Goal: Task Accomplishment & Management: Manage account settings

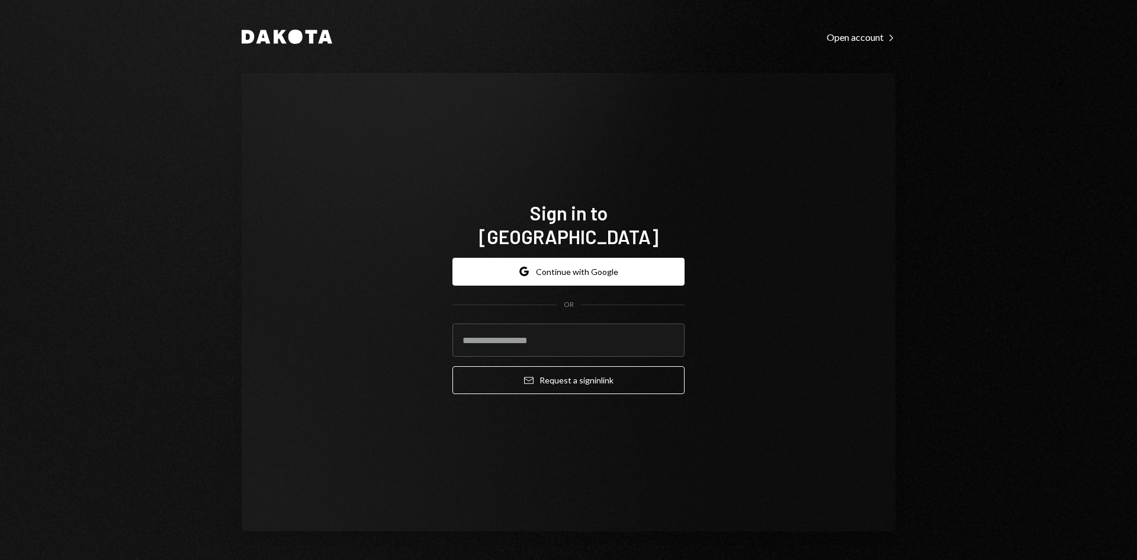
type input "**********"
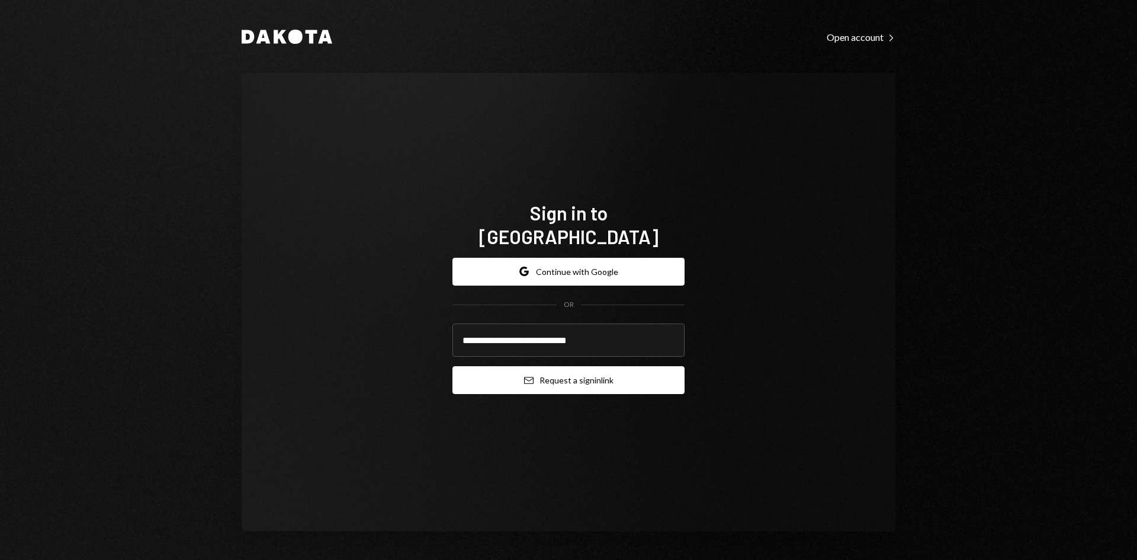
click at [575, 376] on button "Email Request a sign in link" at bounding box center [568, 380] width 232 height 28
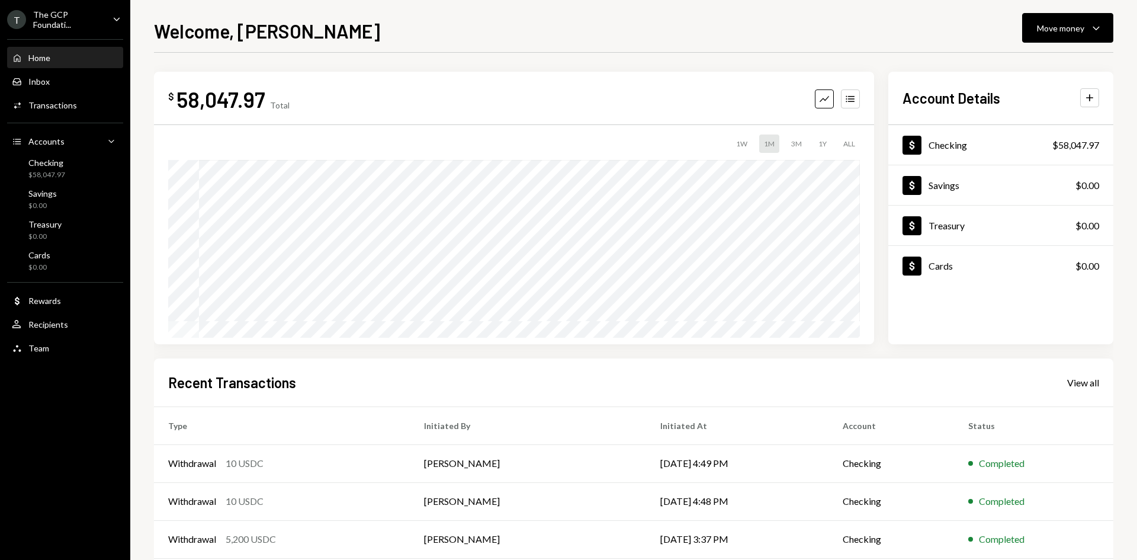
click at [115, 18] on icon "Caret Down" at bounding box center [116, 18] width 13 height 13
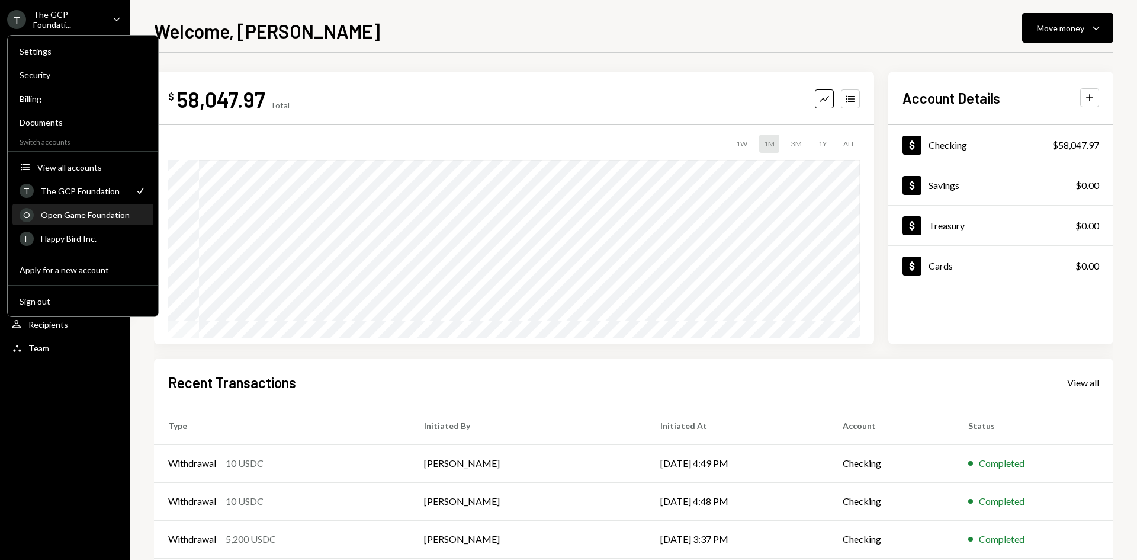
click at [91, 219] on div "Open Game Foundation" at bounding box center [93, 215] width 105 height 10
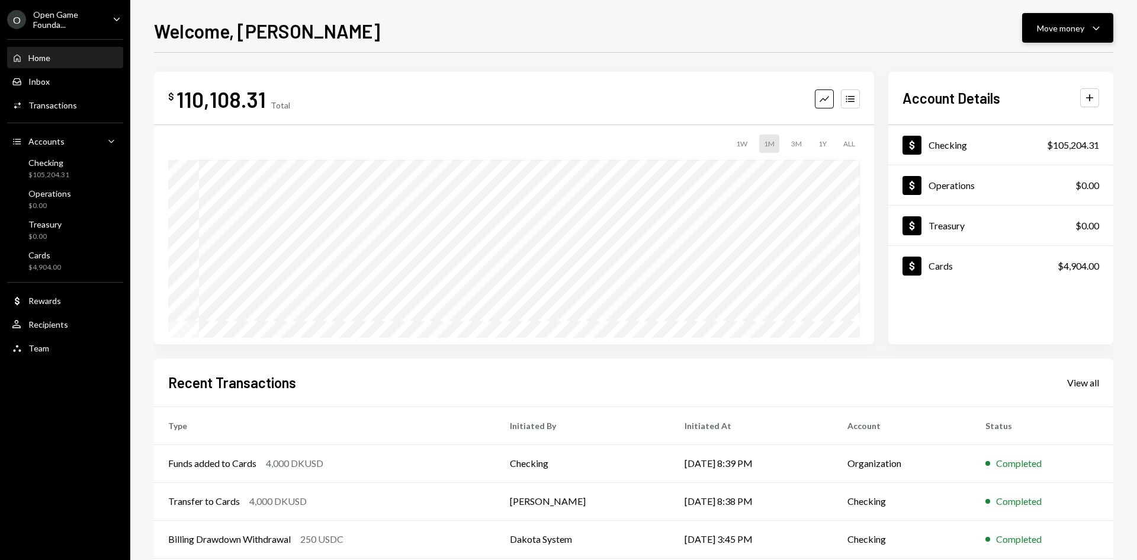
click at [1090, 19] on button "Move money Caret Down" at bounding box center [1067, 28] width 91 height 30
click at [1045, 68] on div "Send" at bounding box center [1058, 63] width 86 height 12
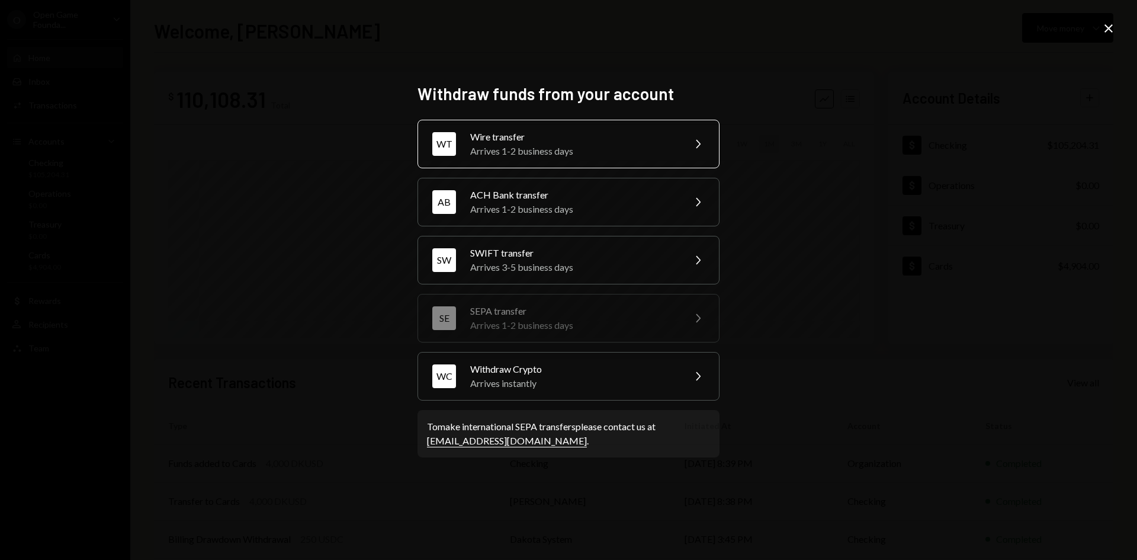
click at [578, 143] on div "Wire transfer" at bounding box center [573, 137] width 206 height 14
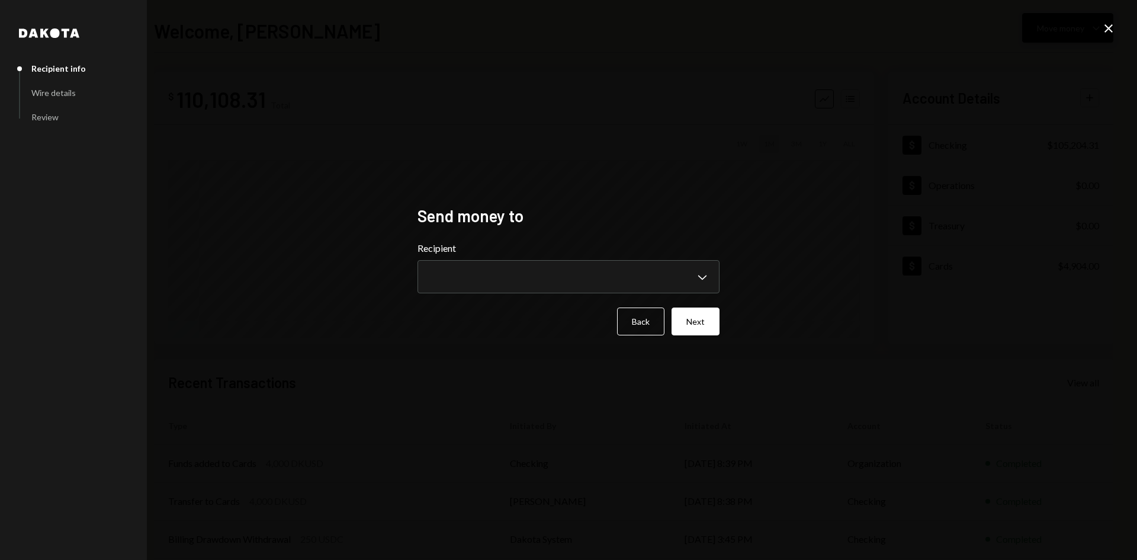
drag, startPoint x: 1108, startPoint y: 24, endPoint x: 1077, endPoint y: 42, distance: 35.8
click at [1107, 24] on icon "Close" at bounding box center [1108, 28] width 14 height 14
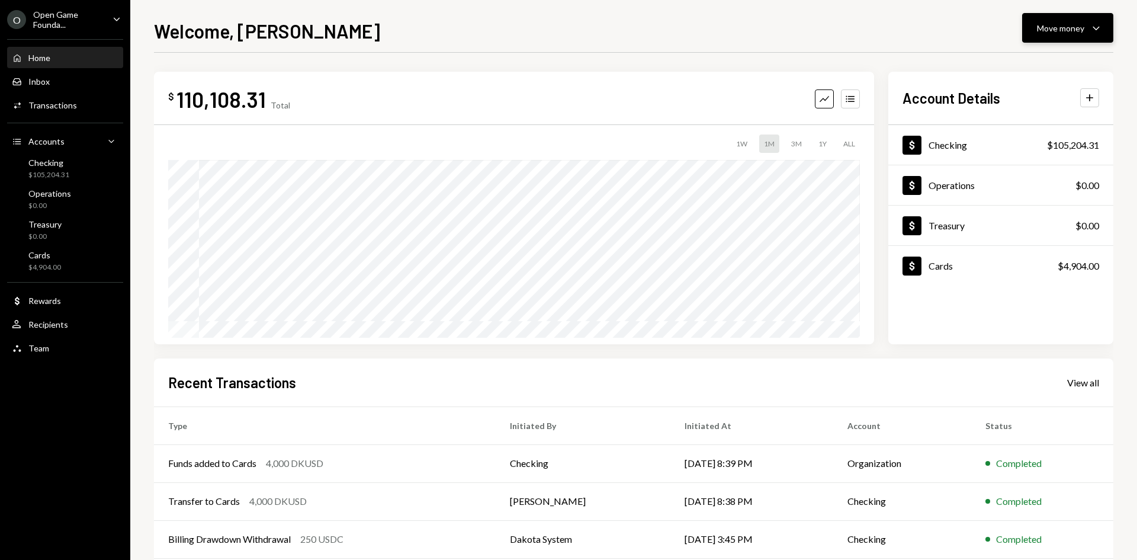
click at [1066, 33] on div "Move money" at bounding box center [1060, 28] width 47 height 12
click at [1042, 66] on div "Send" at bounding box center [1058, 63] width 86 height 12
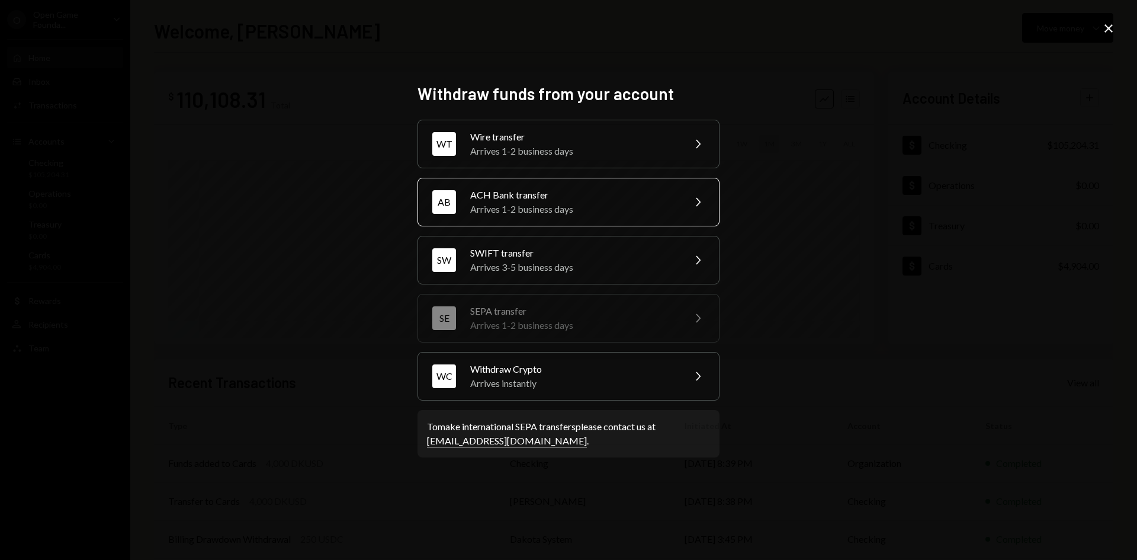
click at [640, 210] on div "Arrives 1-2 business days" at bounding box center [573, 209] width 206 height 14
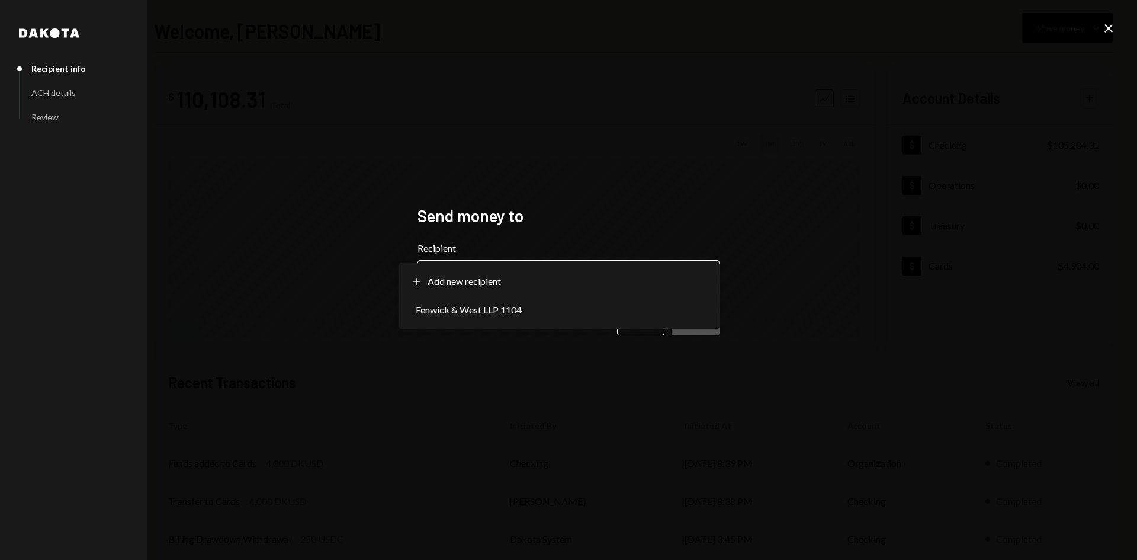
click at [674, 273] on body "**********" at bounding box center [568, 280] width 1137 height 560
click at [814, 187] on div "**********" at bounding box center [568, 280] width 1137 height 560
click at [1106, 24] on icon "Close" at bounding box center [1108, 28] width 14 height 14
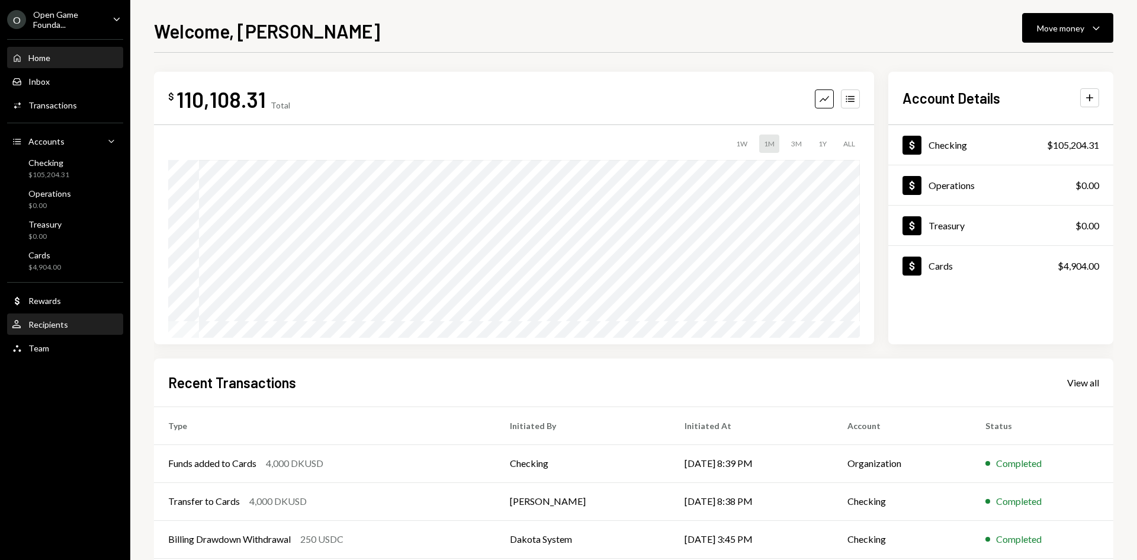
click at [60, 322] on div "Recipients" at bounding box center [48, 324] width 40 height 10
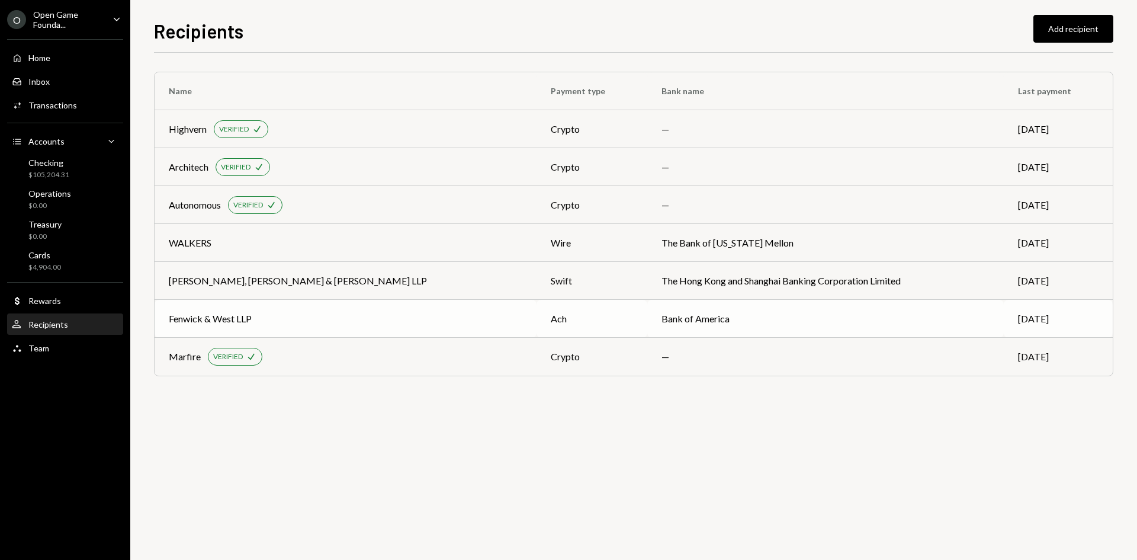
click at [270, 320] on div "Fenwick & West LLP" at bounding box center [346, 318] width 354 height 14
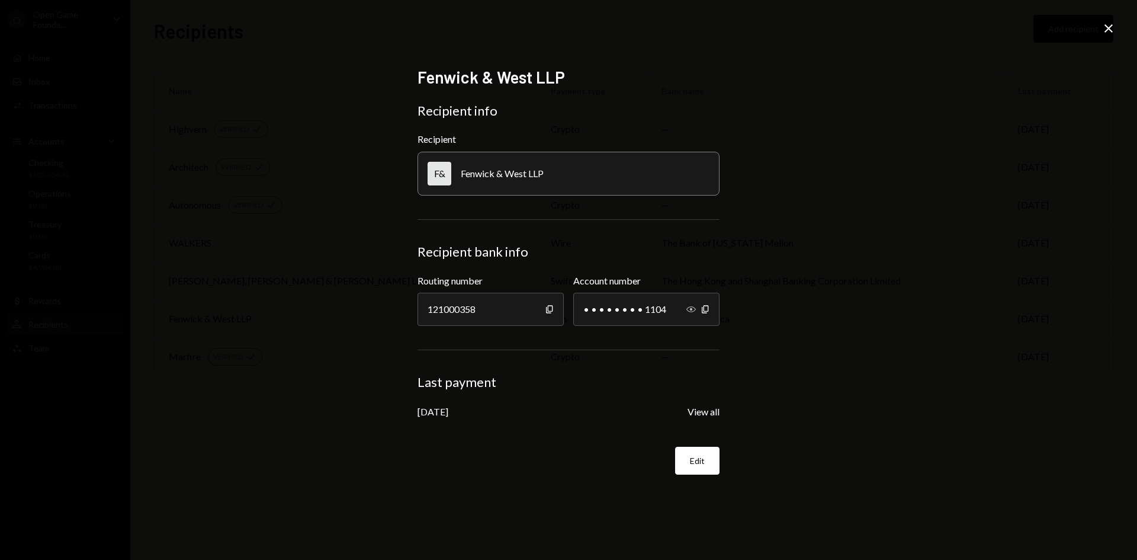
click at [690, 308] on icon "Show" at bounding box center [690, 308] width 9 height 9
click at [1107, 28] on icon at bounding box center [1108, 28] width 8 height 8
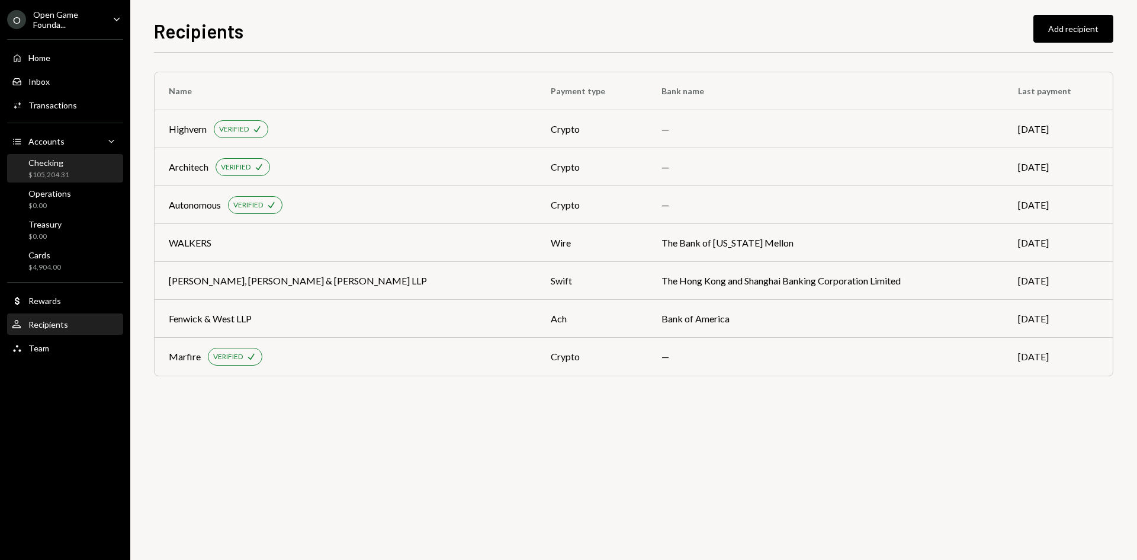
click at [53, 174] on div "$105,204.31" at bounding box center [48, 175] width 41 height 10
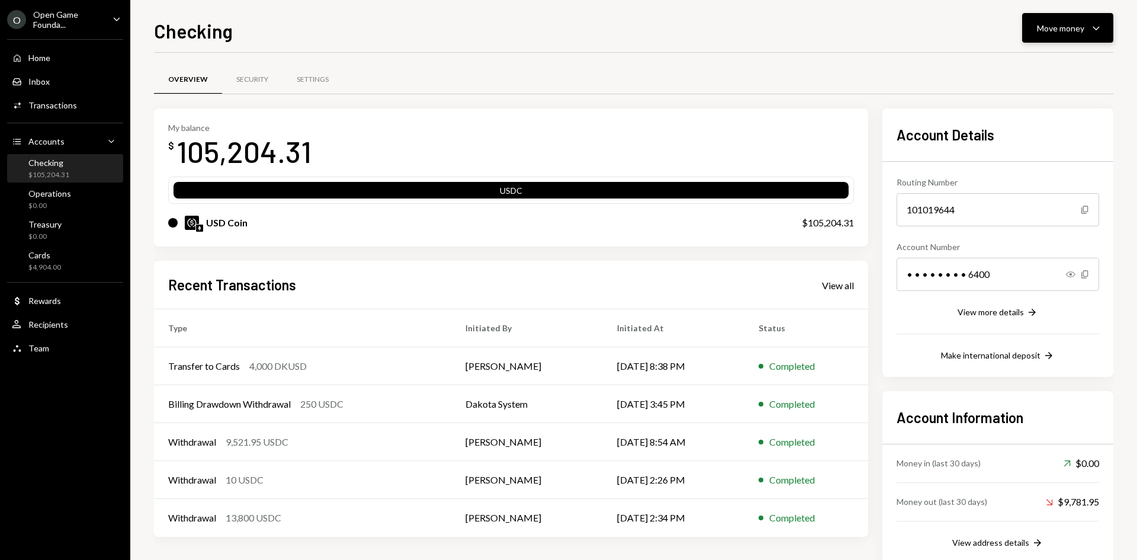
click at [1048, 34] on div "Move money" at bounding box center [1060, 28] width 47 height 12
click at [1022, 65] on div "Send" at bounding box center [1058, 63] width 86 height 12
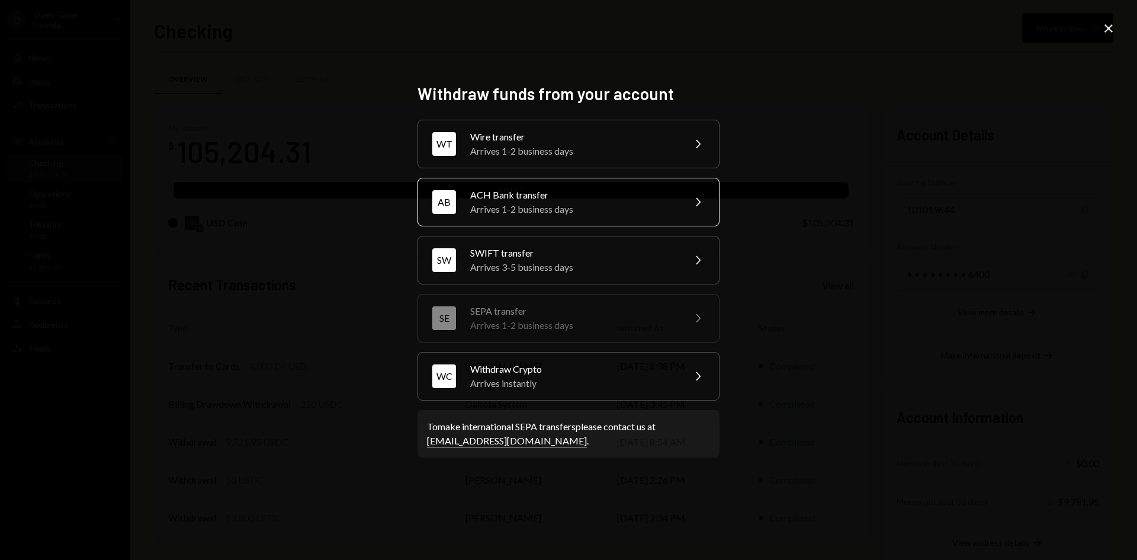
click at [611, 211] on div "Arrives 1-2 business days" at bounding box center [573, 209] width 206 height 14
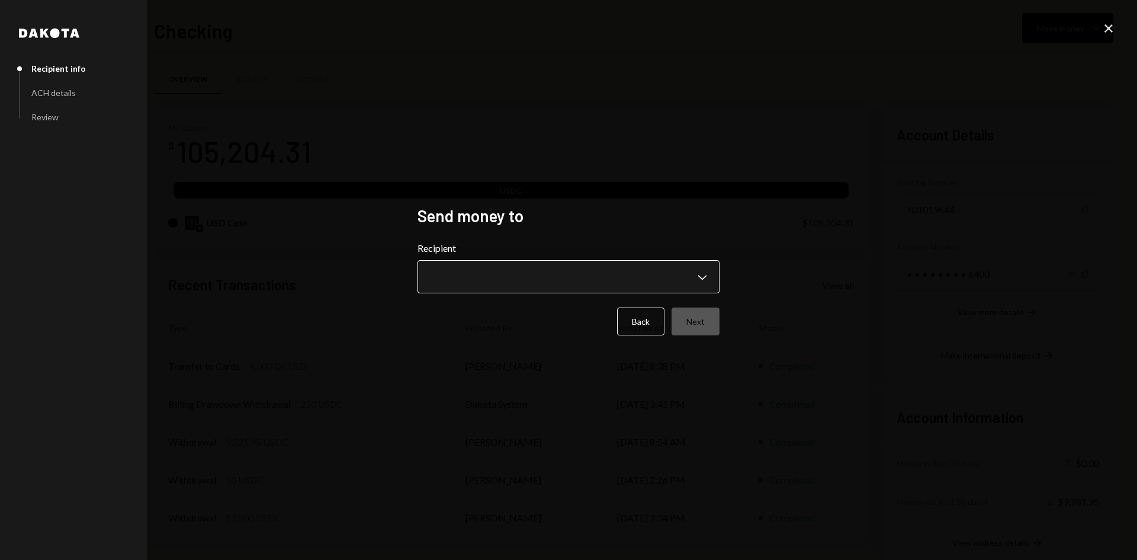
click at [544, 281] on body "O Open Game Founda... Caret Down Home Home Inbox Inbox Activities Transactions …" at bounding box center [568, 280] width 1137 height 560
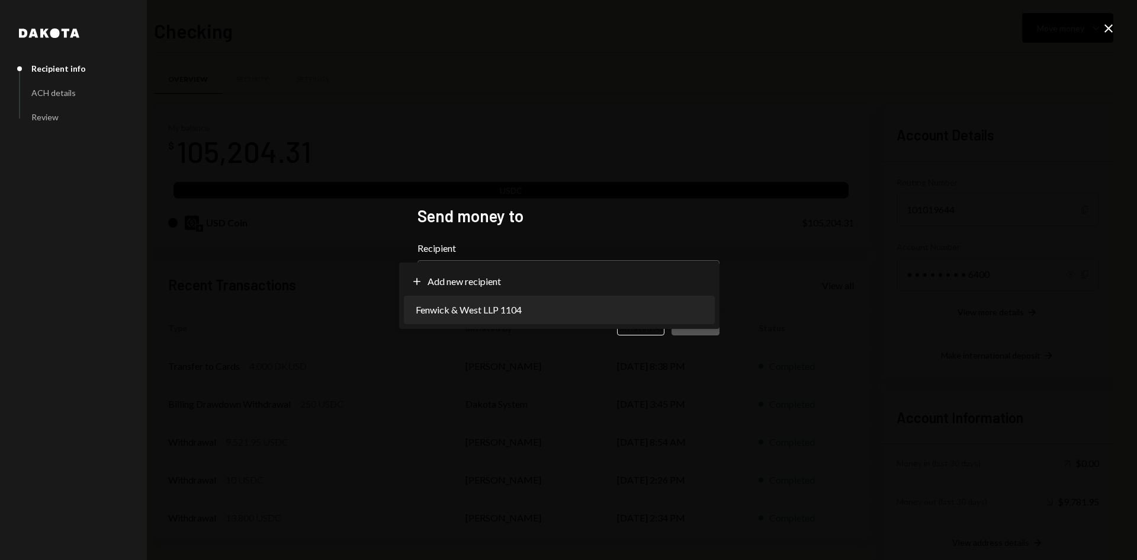
select select "**********"
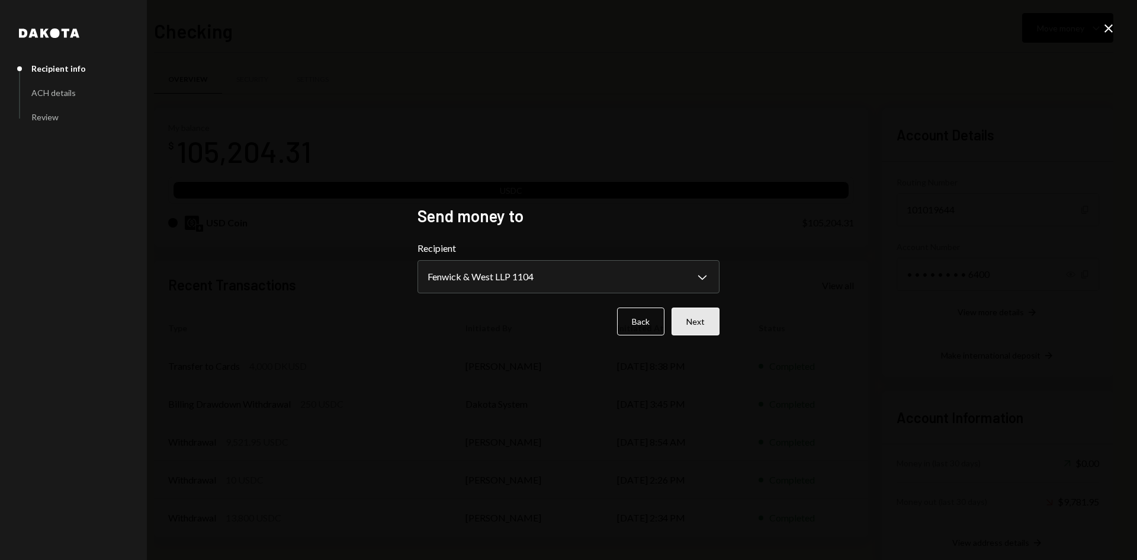
click at [705, 315] on button "Next" at bounding box center [696, 321] width 48 height 28
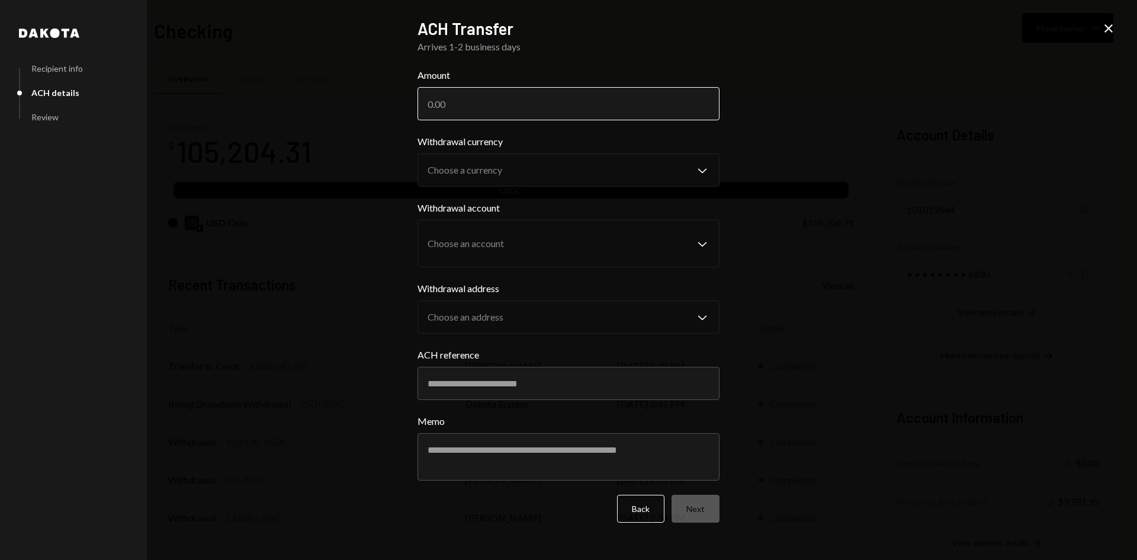
click at [514, 104] on input "Amount" at bounding box center [568, 103] width 302 height 33
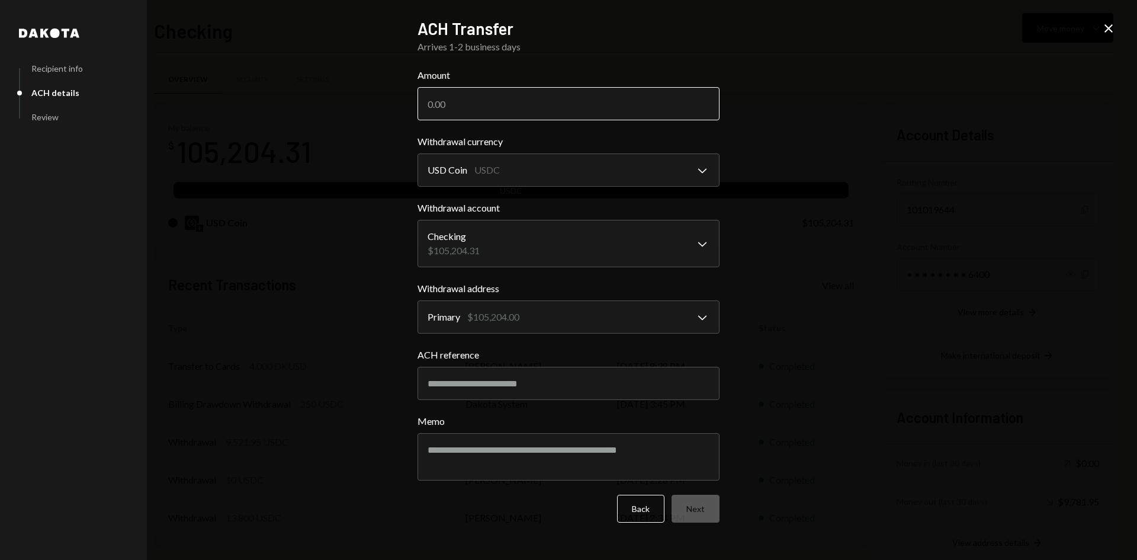
click at [459, 105] on input "Amount" at bounding box center [568, 103] width 302 height 33
type input "40137.56"
click at [549, 390] on input "ACH reference" at bounding box center [568, 383] width 302 height 33
click at [471, 379] on input "ACH reference" at bounding box center [568, 383] width 302 height 33
paste input "*****"
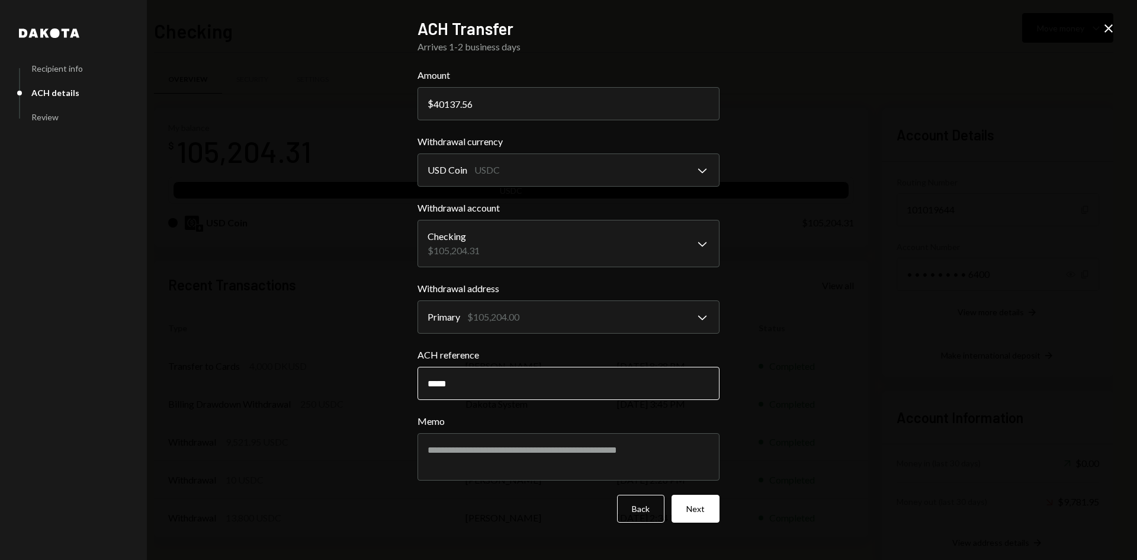
click at [427, 381] on input "*****" at bounding box center [568, 383] width 302 height 33
type input "*****"
click at [498, 453] on textarea "Memo" at bounding box center [568, 456] width 302 height 47
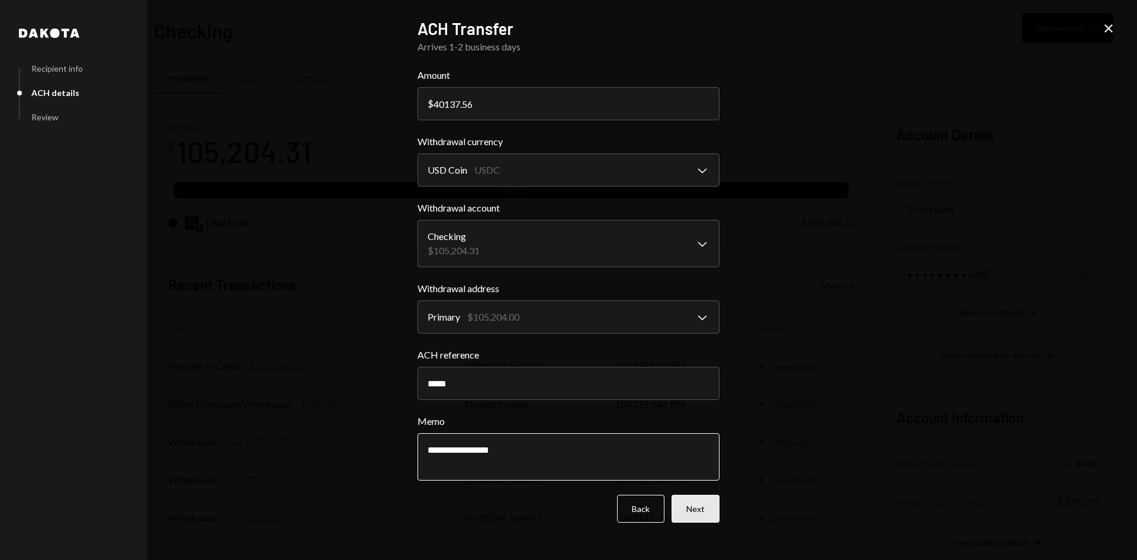
type textarea "**********"
click at [696, 510] on button "Next" at bounding box center [696, 508] width 48 height 28
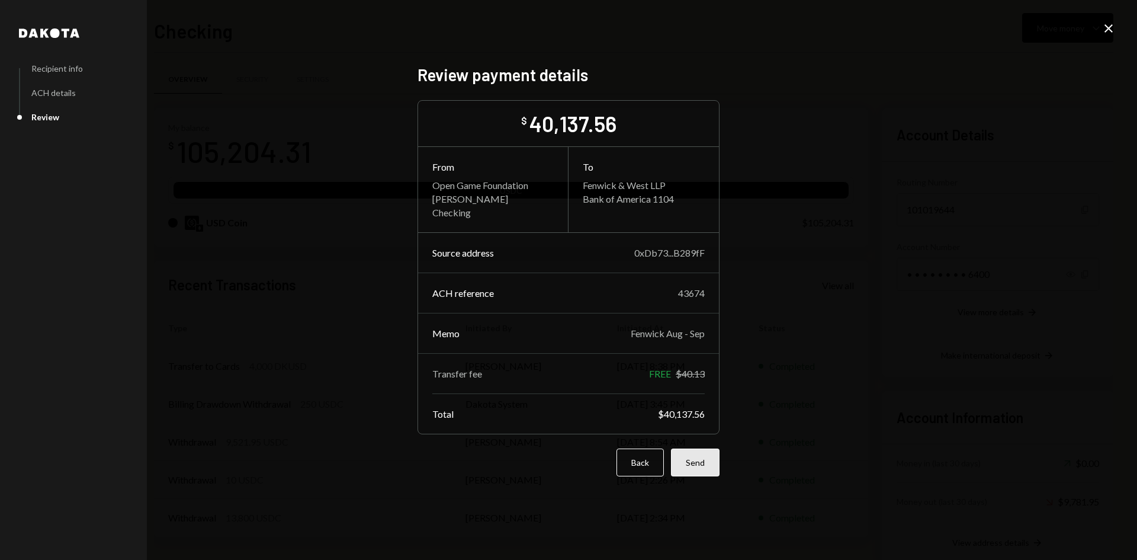
click at [701, 464] on button "Send" at bounding box center [695, 462] width 49 height 28
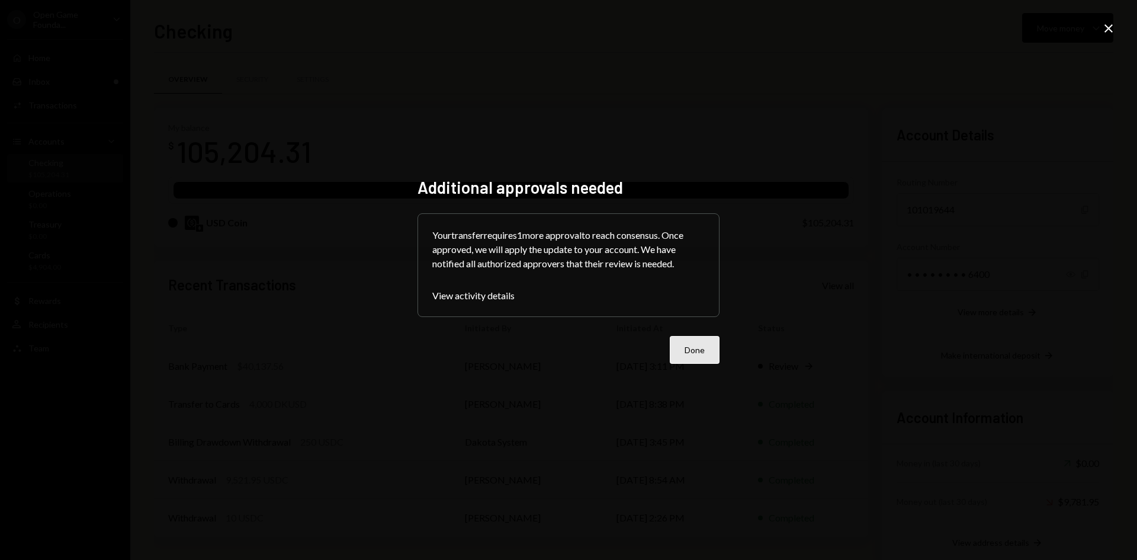
click at [706, 349] on button "Done" at bounding box center [695, 350] width 50 height 28
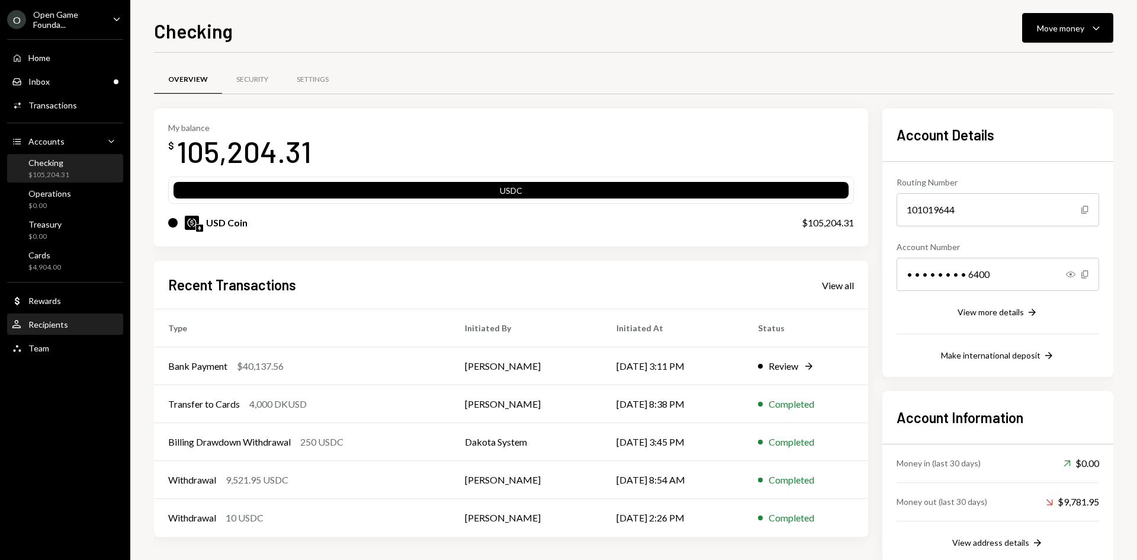
click at [56, 324] on div "Recipients" at bounding box center [48, 324] width 40 height 10
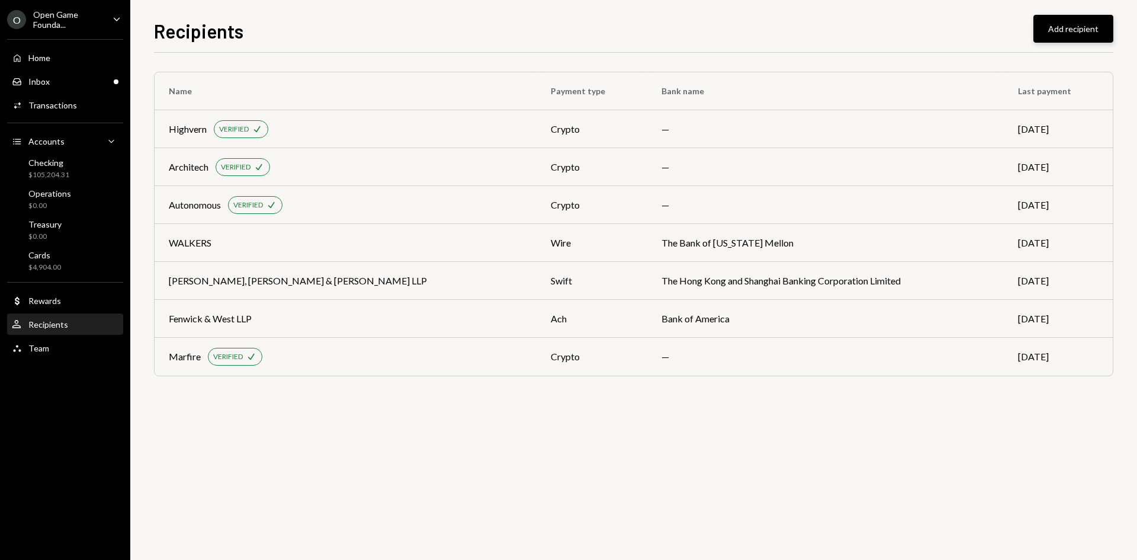
click at [1064, 31] on button "Add recipient" at bounding box center [1073, 29] width 80 height 28
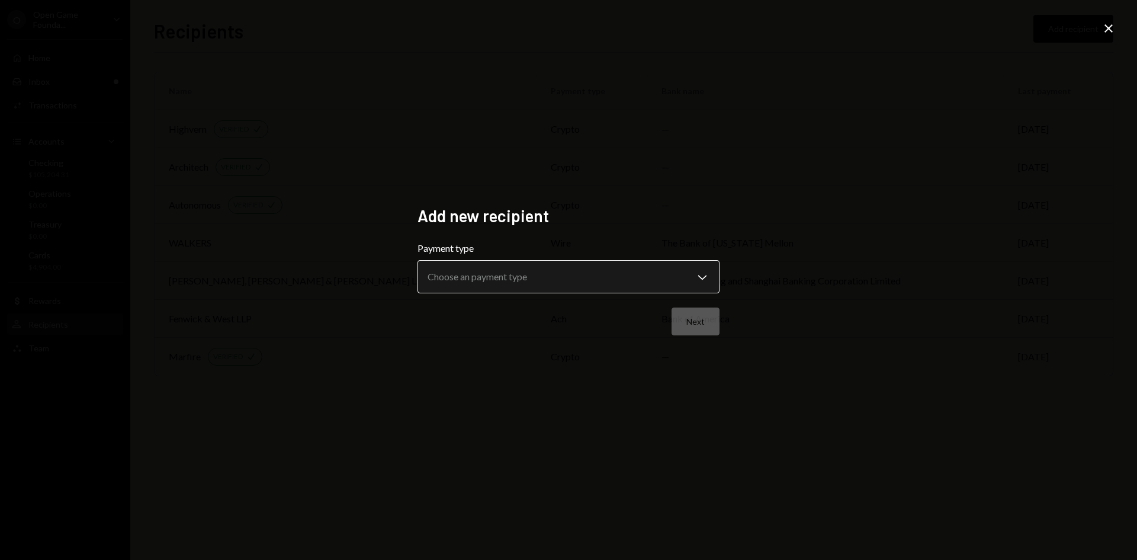
click at [555, 272] on body "**********" at bounding box center [568, 280] width 1137 height 560
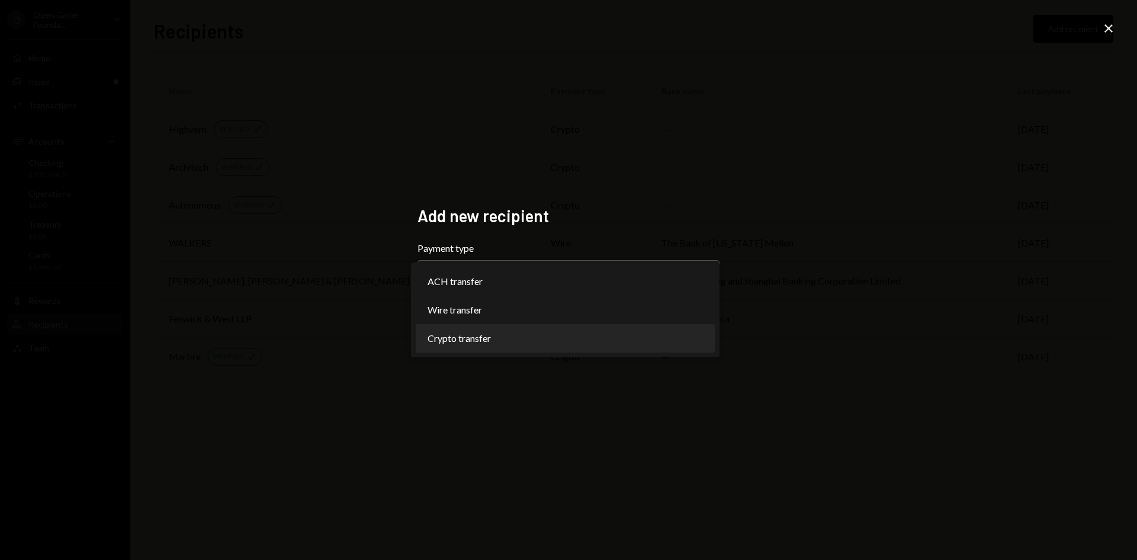
select select "******"
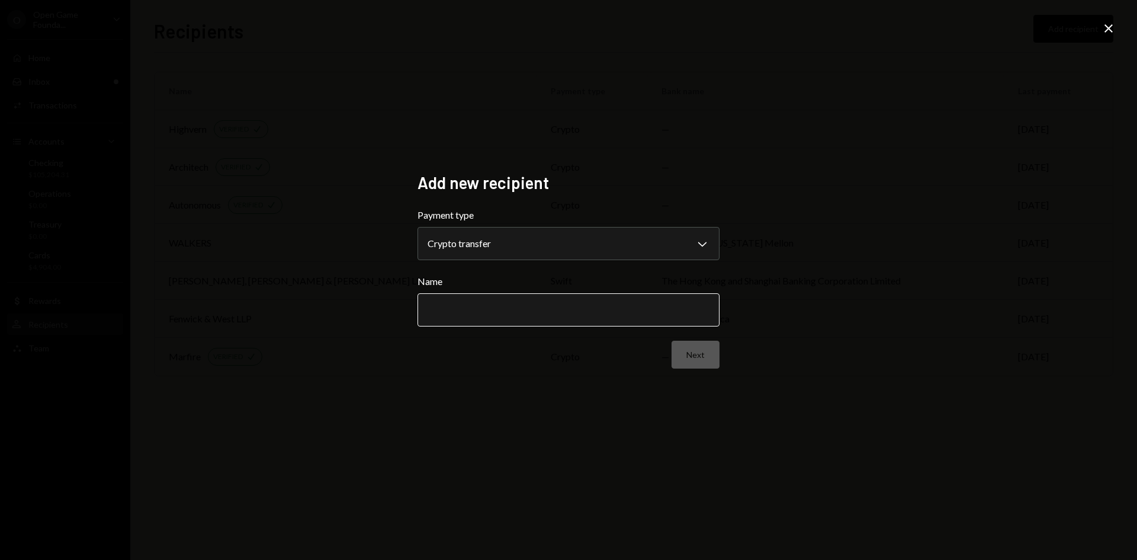
click at [522, 306] on input "Name" at bounding box center [568, 309] width 302 height 33
type input "******"
click at [706, 356] on button "Next" at bounding box center [696, 354] width 48 height 28
click at [607, 248] on body "O Open Game Founda... Caret Down Home Home Inbox Inbox Activities Transactions …" at bounding box center [568, 280] width 1137 height 560
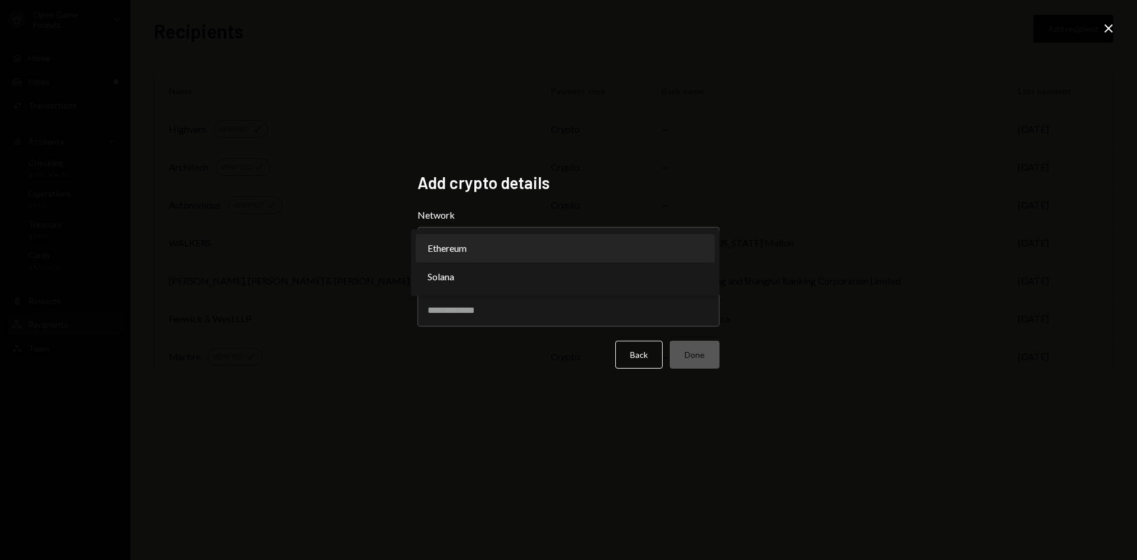
select select "**********"
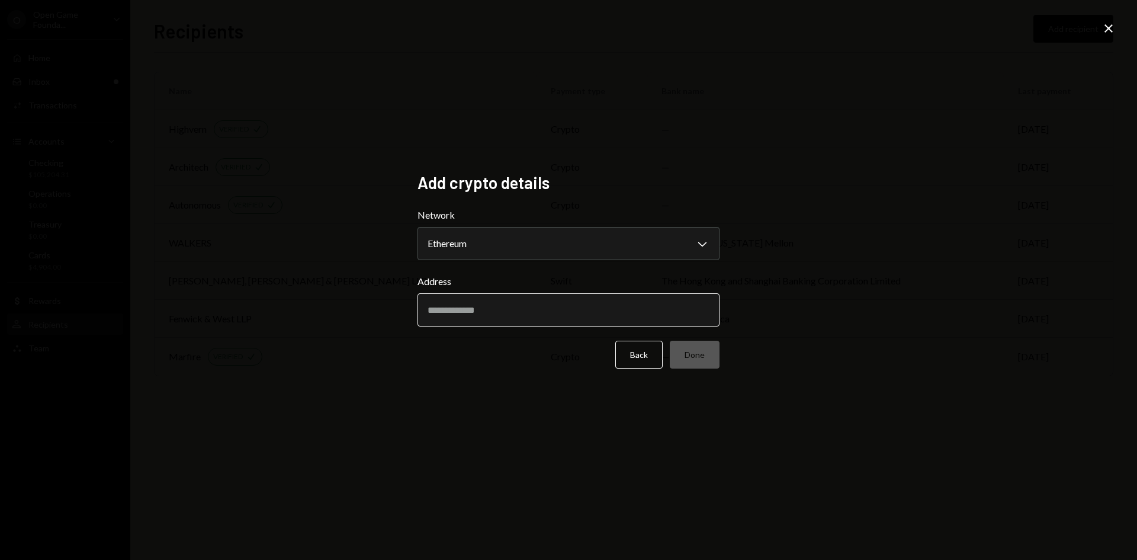
click at [548, 313] on input "Address" at bounding box center [568, 309] width 302 height 33
paste input "**********"
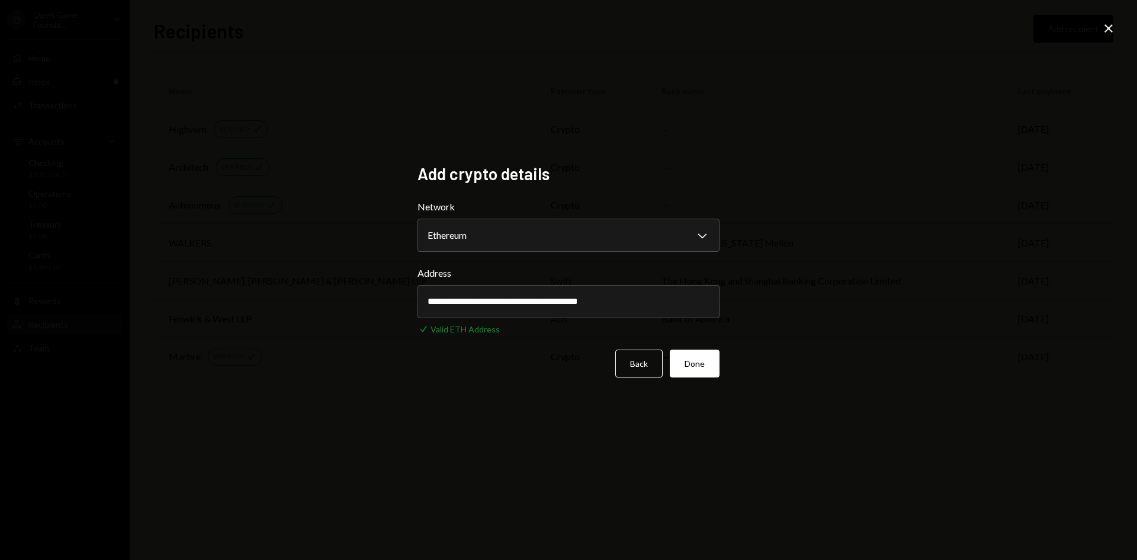
type input "**********"
click at [875, 314] on div "**********" at bounding box center [568, 280] width 1137 height 560
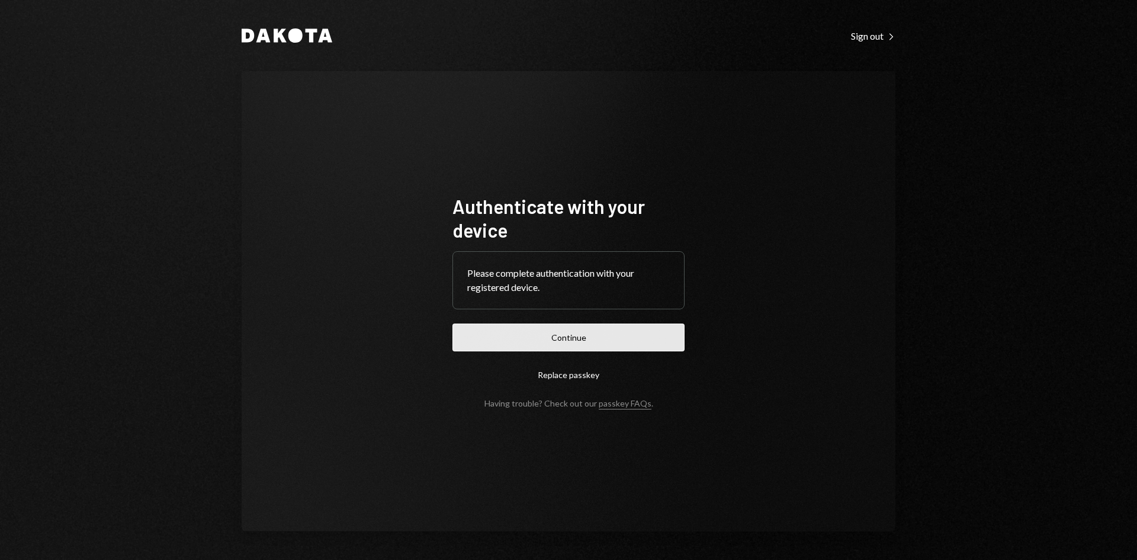
click at [638, 340] on button "Continue" at bounding box center [568, 337] width 232 height 28
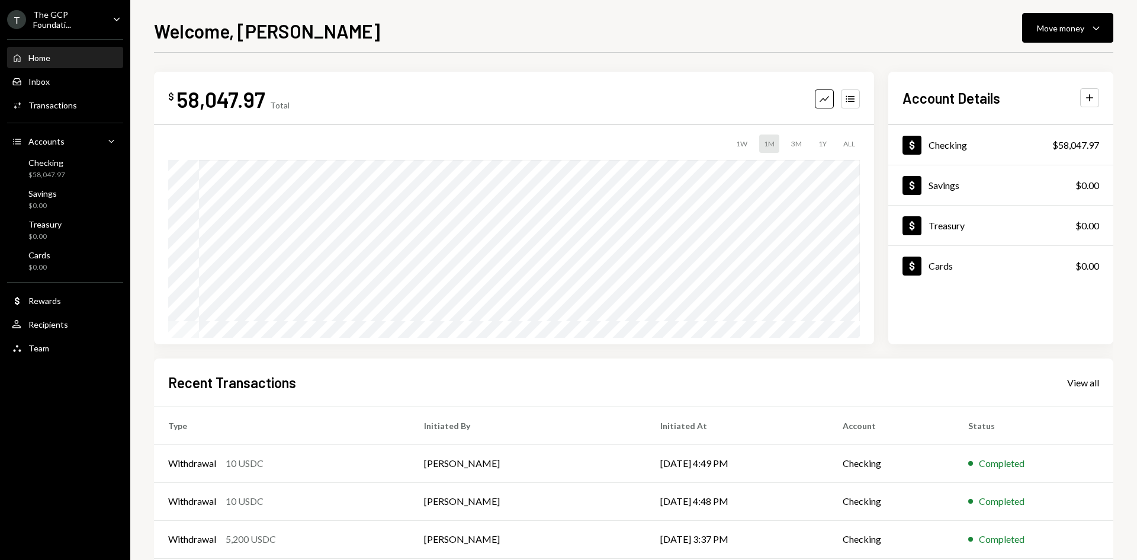
click at [117, 18] on icon "Caret Down" at bounding box center [116, 18] width 13 height 13
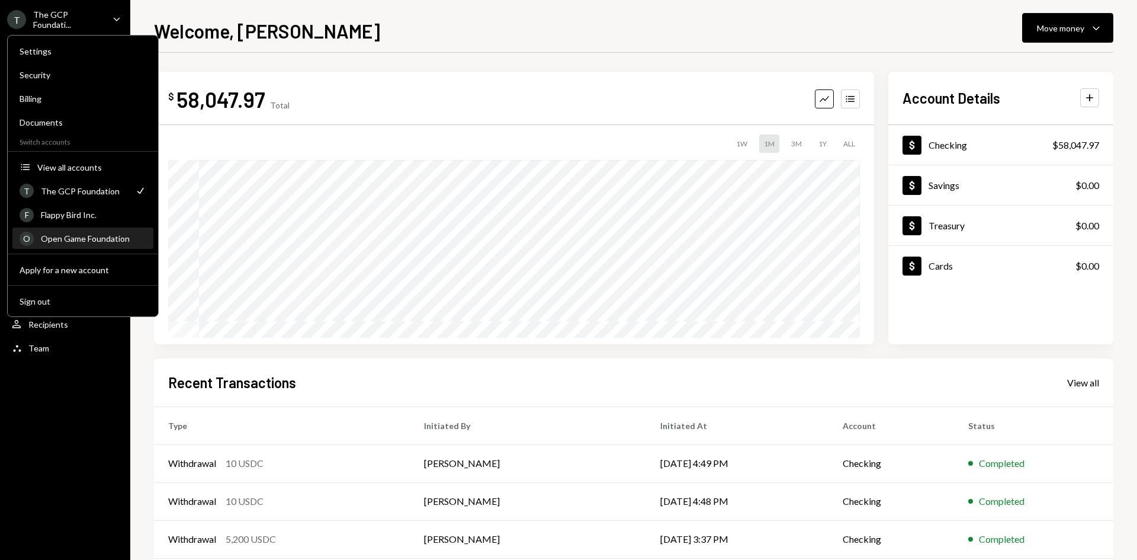
click at [99, 240] on div "Open Game Foundation" at bounding box center [93, 238] width 105 height 10
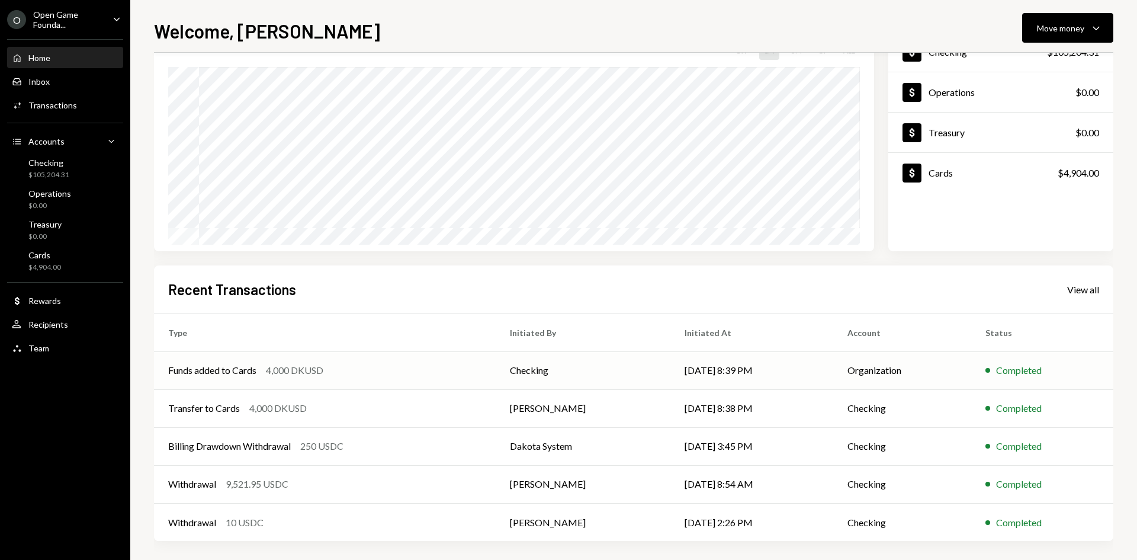
scroll to position [98, 0]
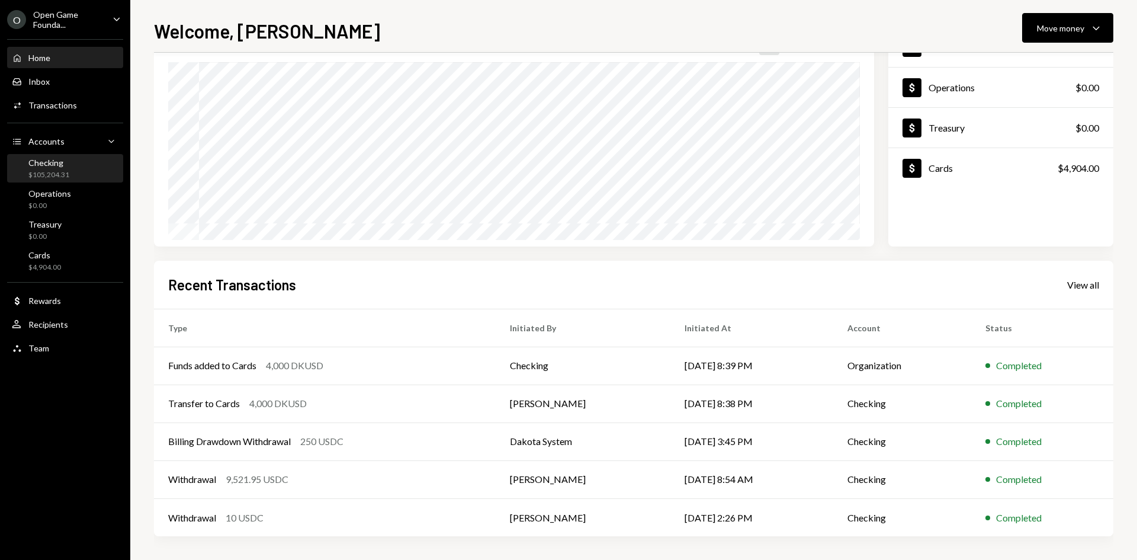
click at [64, 166] on div "Checking" at bounding box center [48, 163] width 41 height 10
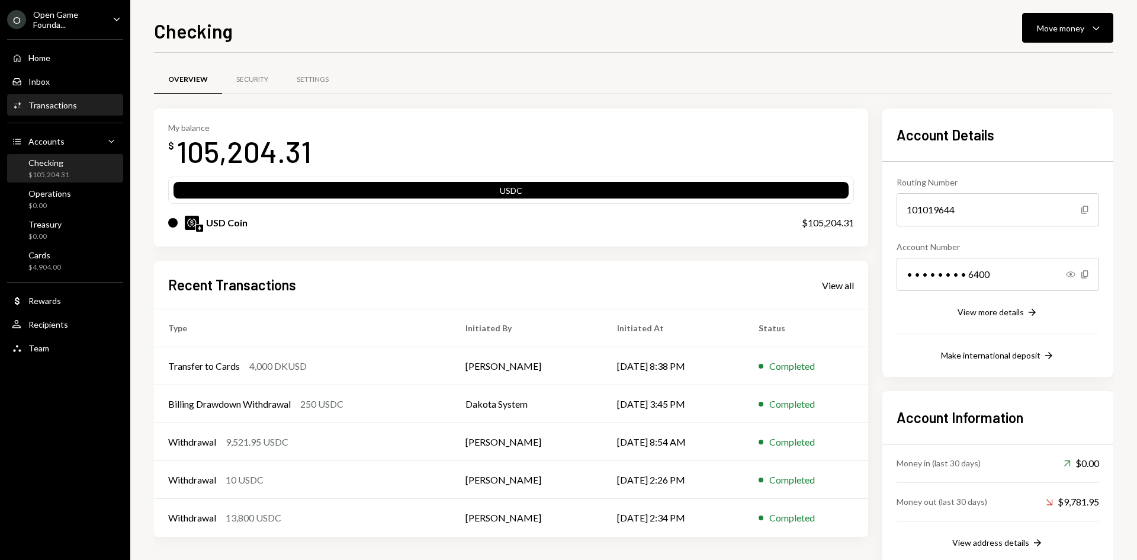
click at [89, 110] on div "Activities Transactions" at bounding box center [65, 105] width 107 height 11
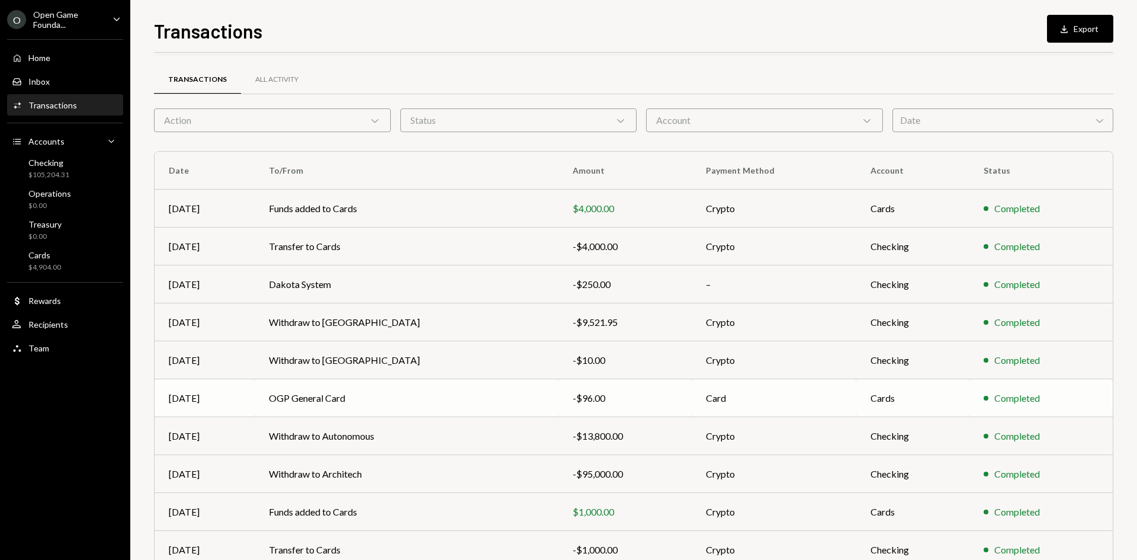
scroll to position [59, 0]
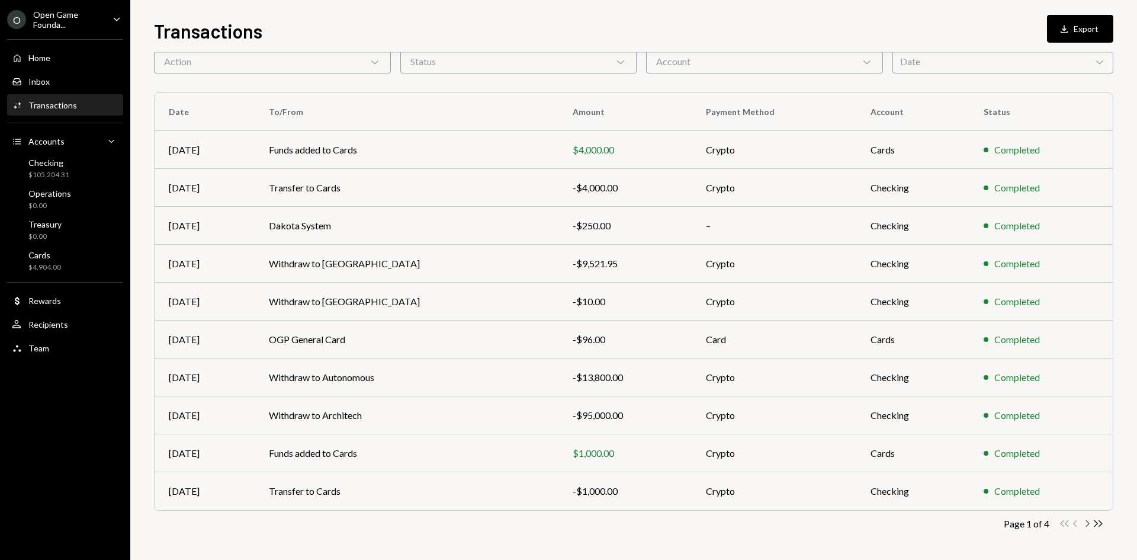
click at [1086, 521] on icon "button" at bounding box center [1088, 523] width 4 height 7
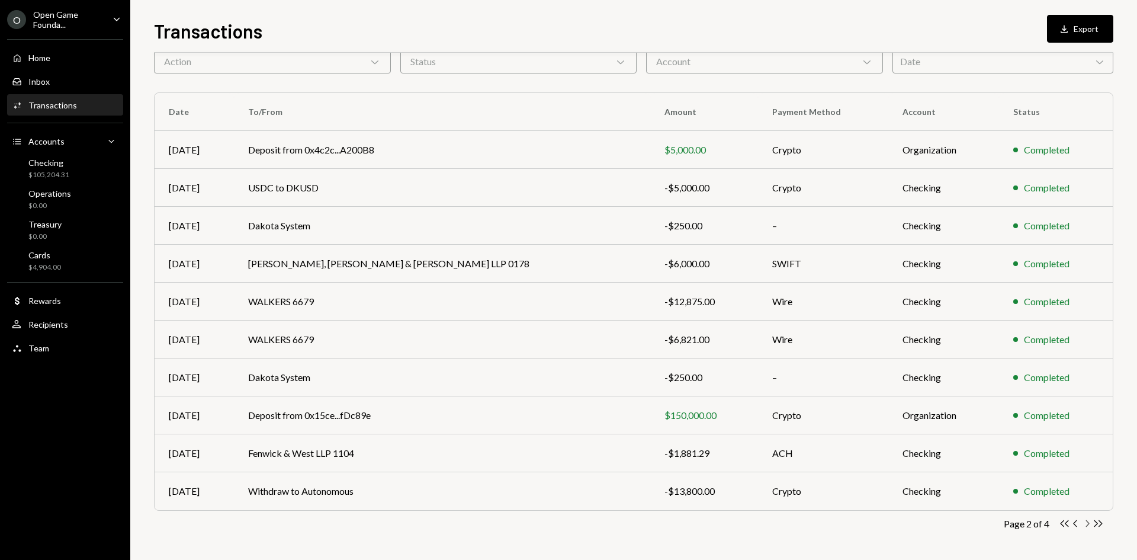
click at [1090, 525] on icon "Chevron Right" at bounding box center [1086, 523] width 11 height 11
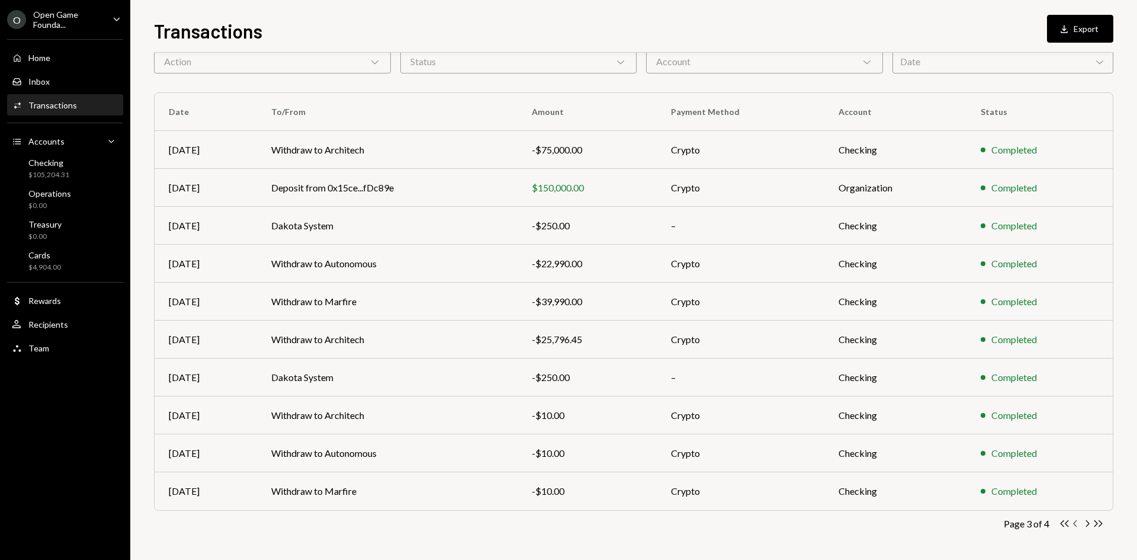
click at [1076, 522] on icon "Chevron Left" at bounding box center [1075, 523] width 11 height 11
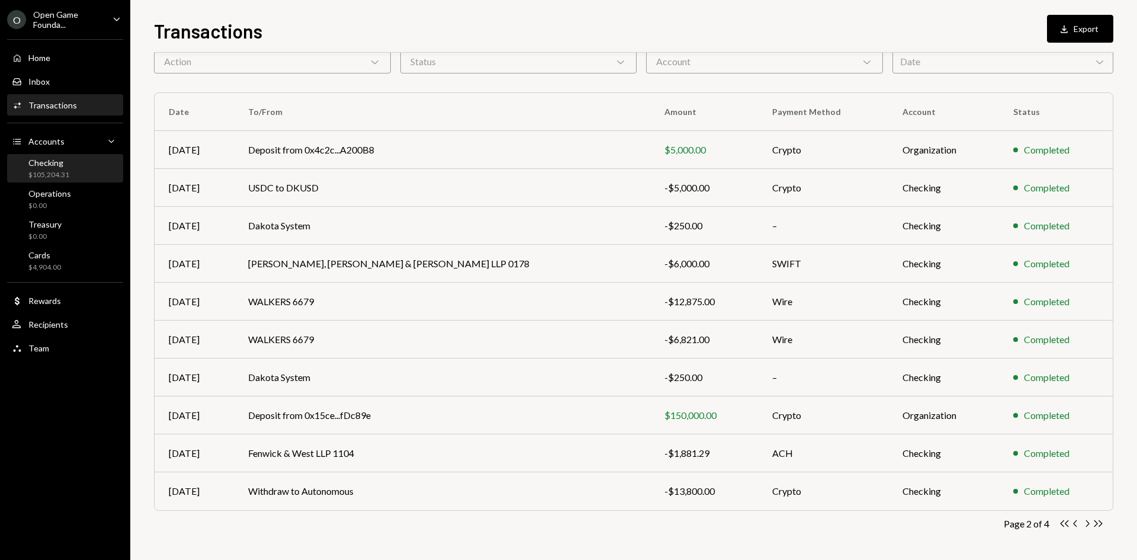
click at [73, 176] on div "Checking $105,204.31" at bounding box center [65, 169] width 107 height 23
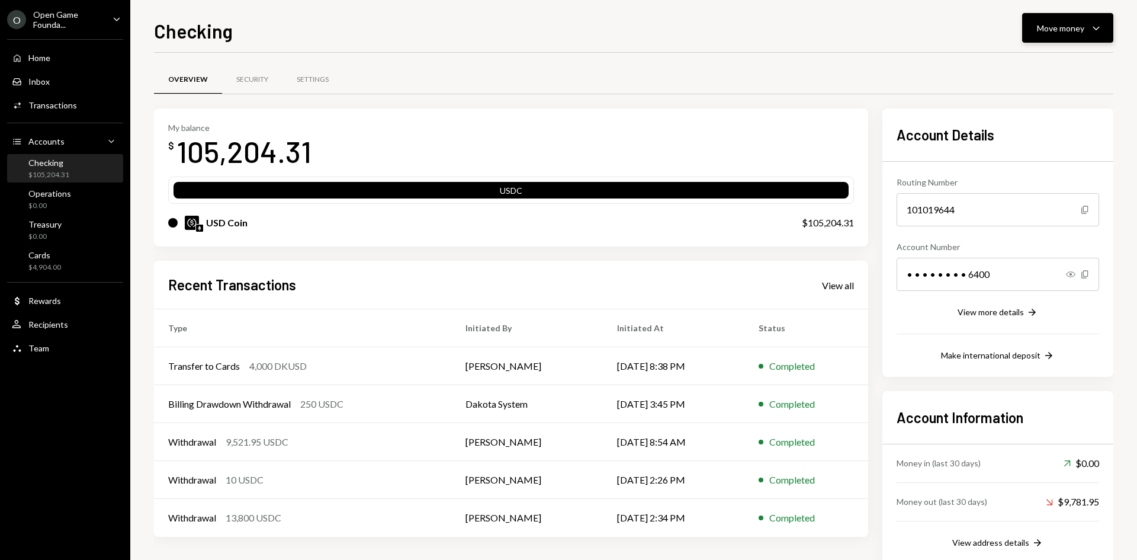
click at [1090, 32] on icon "Caret Down" at bounding box center [1096, 28] width 14 height 14
click at [1035, 66] on div "Send" at bounding box center [1058, 63] width 86 height 12
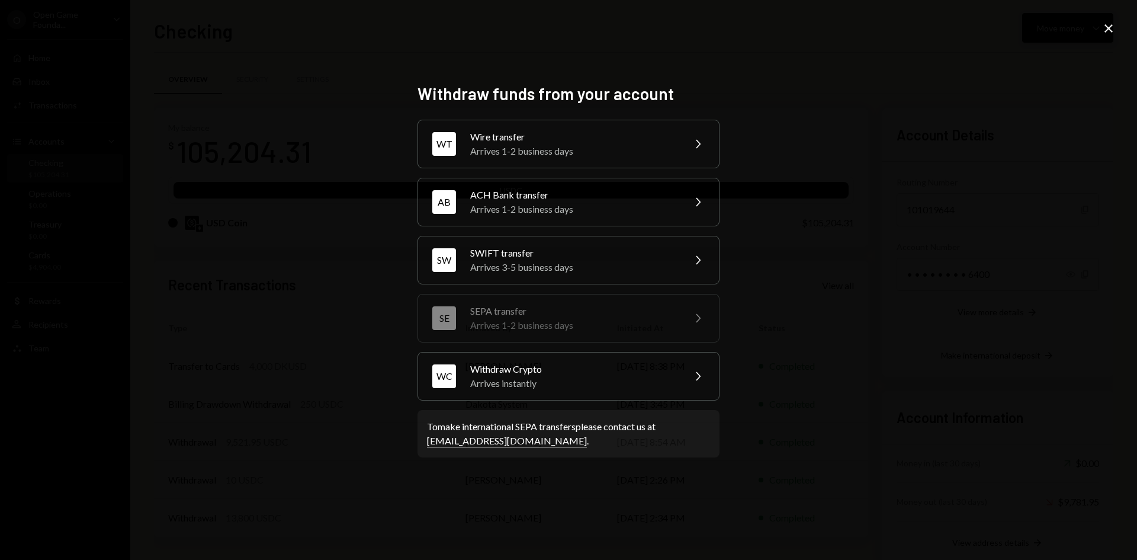
click at [1114, 30] on icon "Close" at bounding box center [1108, 28] width 14 height 14
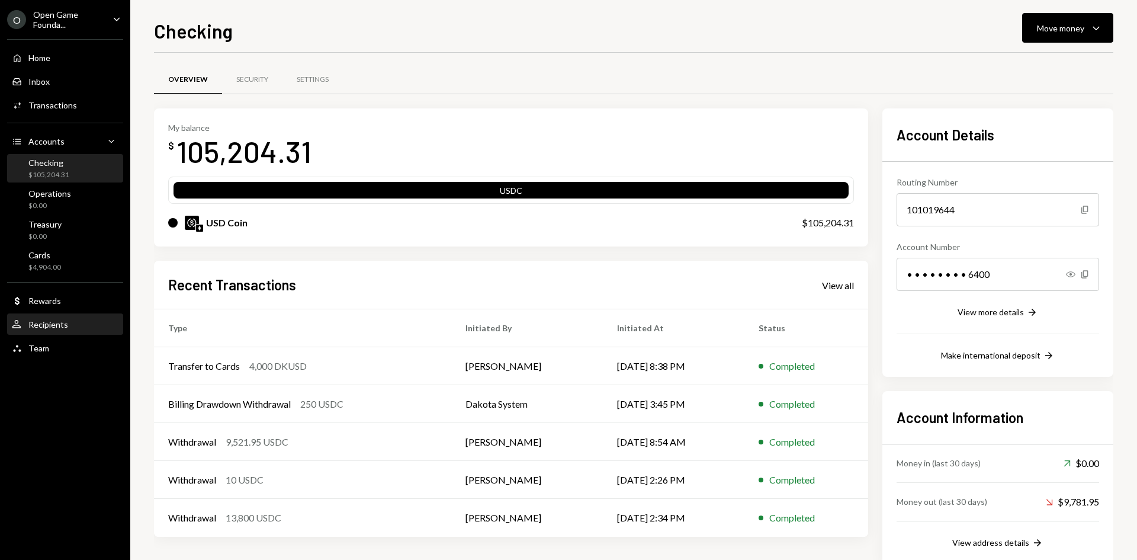
click at [60, 326] on div "Recipients" at bounding box center [48, 324] width 40 height 10
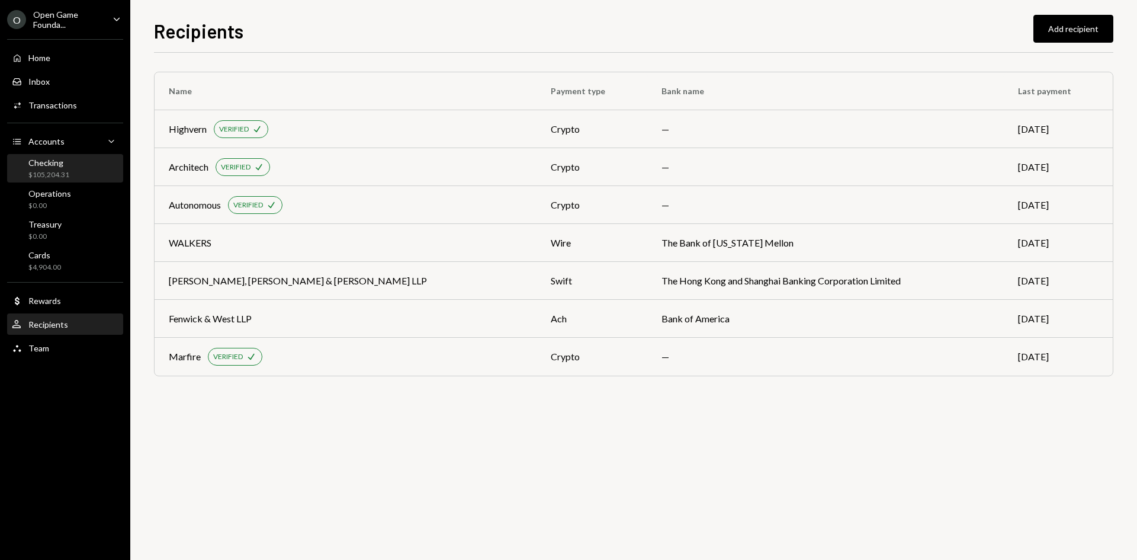
click at [76, 174] on div "Checking $105,204.31" at bounding box center [65, 169] width 107 height 23
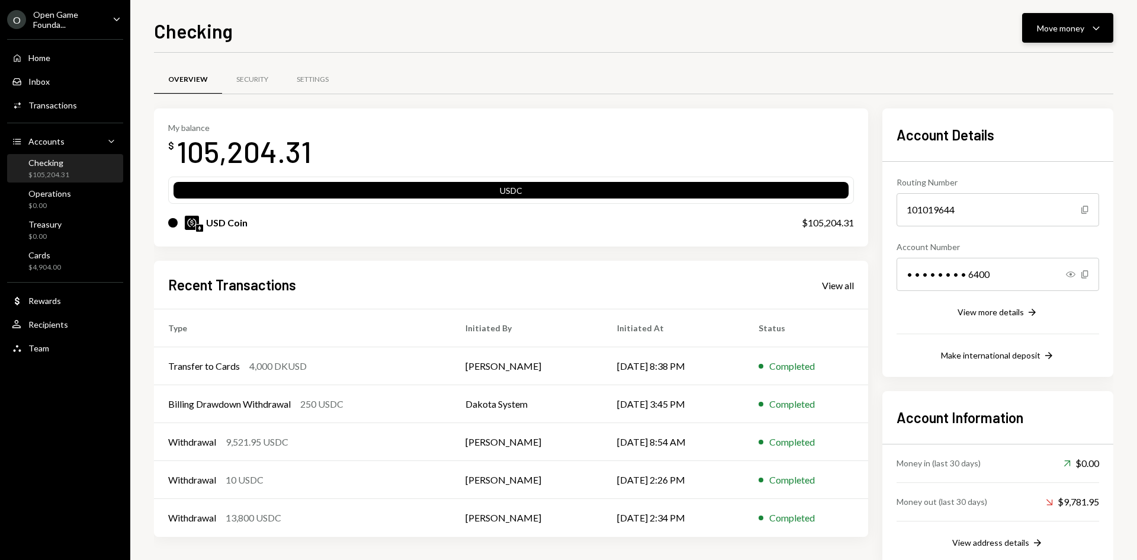
click at [1094, 22] on icon "Caret Down" at bounding box center [1096, 28] width 14 height 14
click at [1043, 69] on div "Send" at bounding box center [1058, 63] width 86 height 12
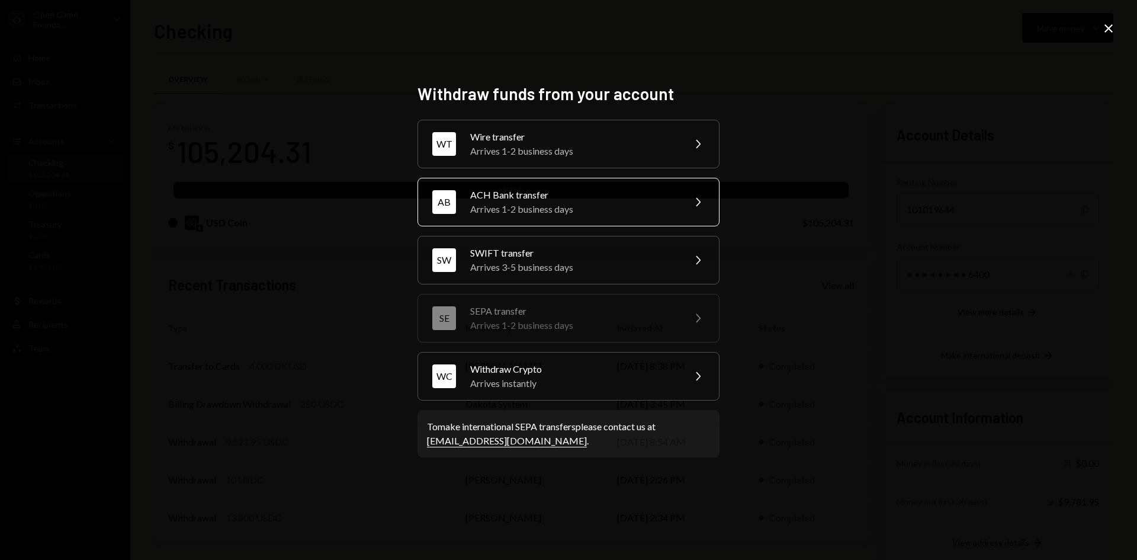
click at [606, 198] on div "ACH Bank transfer" at bounding box center [573, 195] width 206 height 14
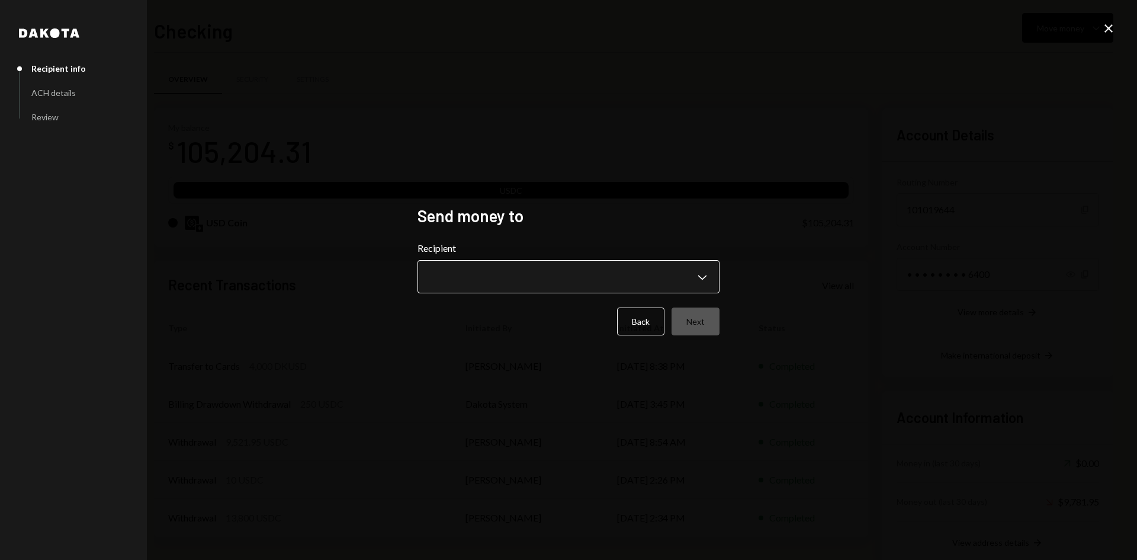
click at [626, 285] on body "O Open Game Founda... Caret Down Home Home Inbox Inbox Activities Transactions …" at bounding box center [568, 280] width 1137 height 560
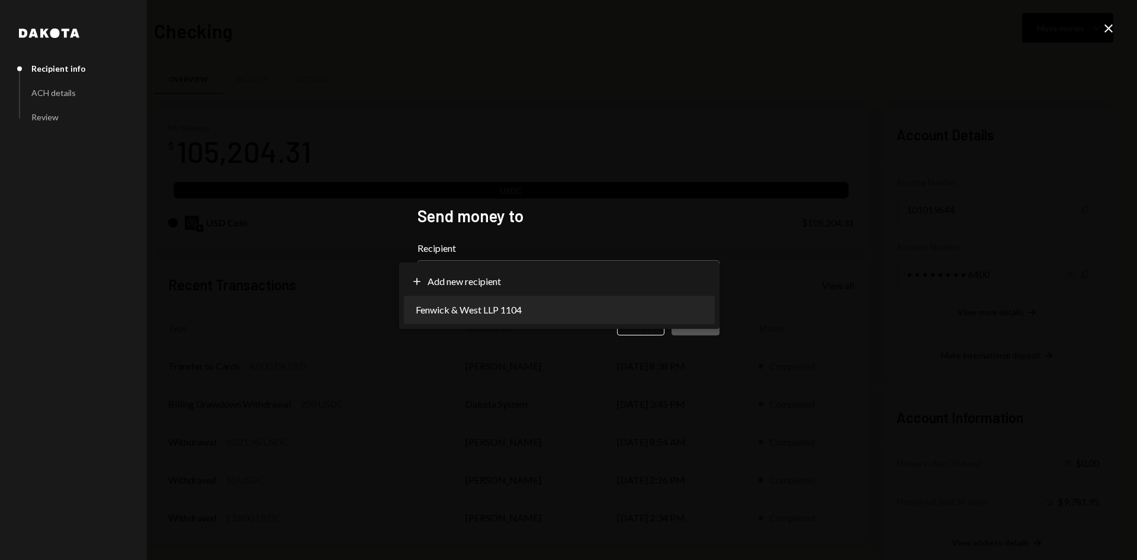
select select "**********"
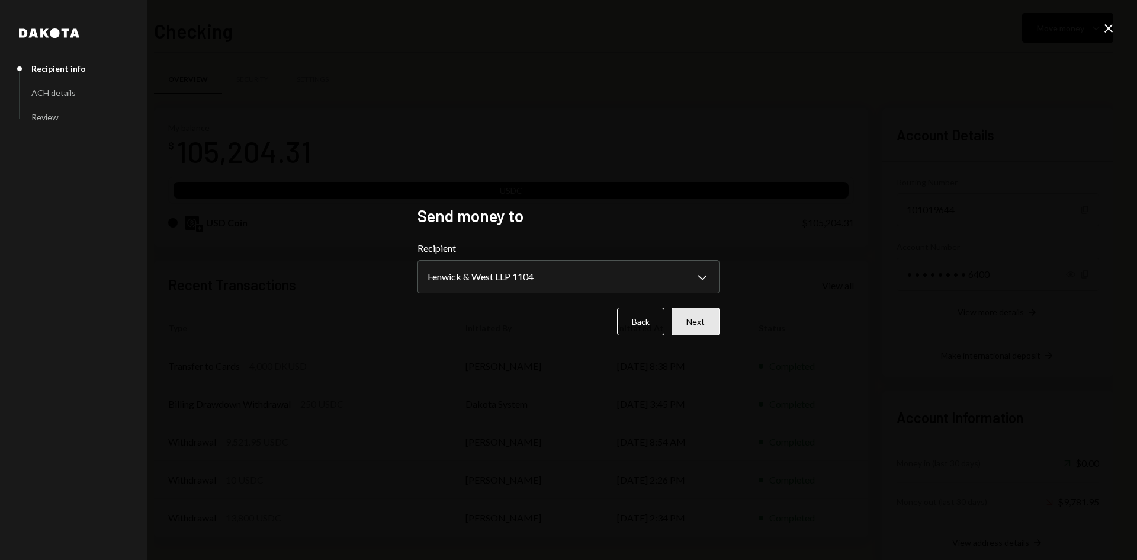
click at [706, 317] on button "Next" at bounding box center [696, 321] width 48 height 28
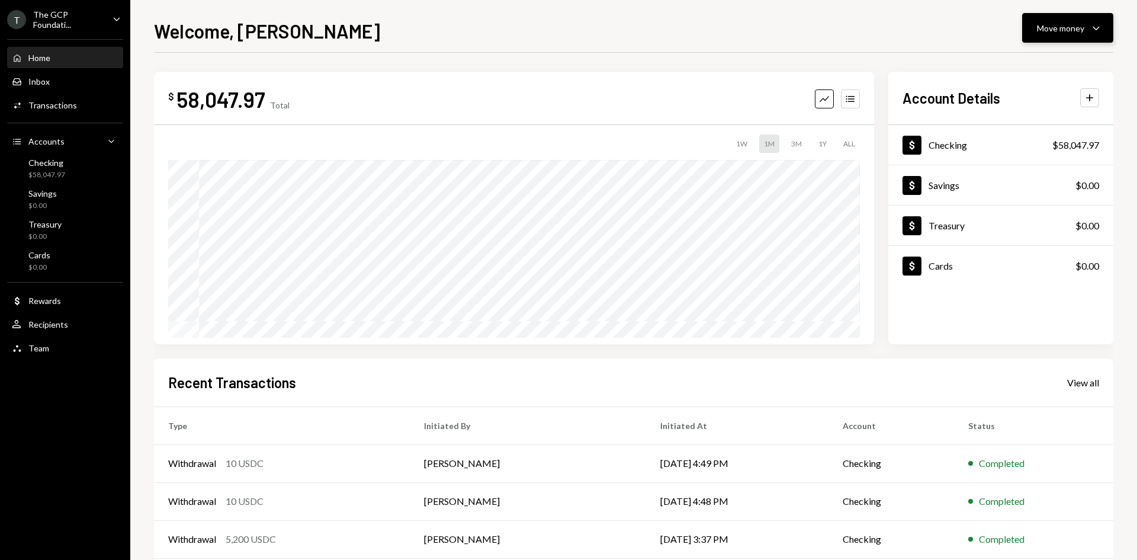
click at [1049, 25] on div "Move money" at bounding box center [1060, 28] width 47 height 12
click at [1033, 67] on div "Send" at bounding box center [1058, 63] width 86 height 12
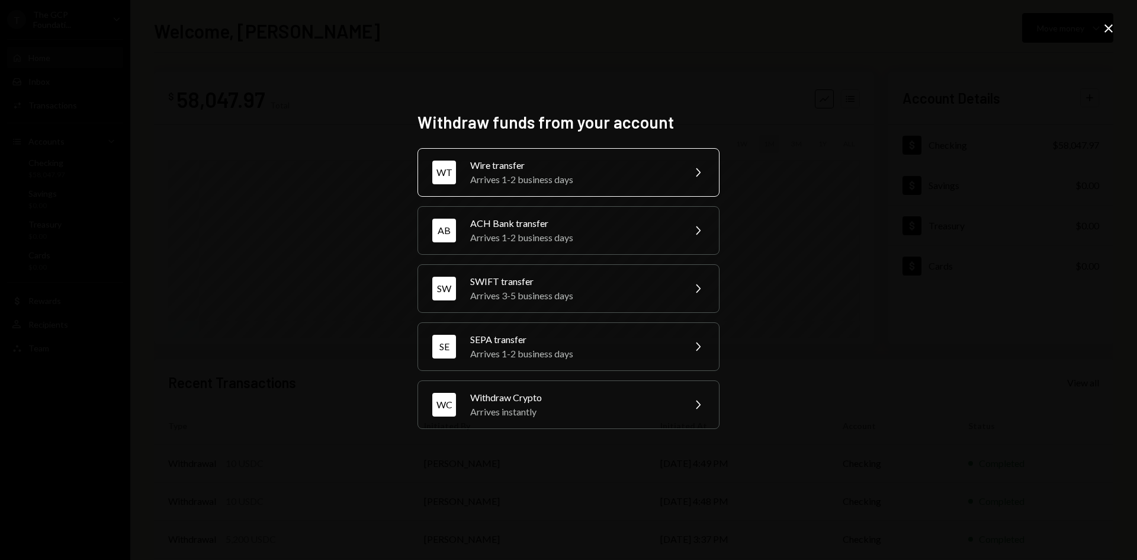
click at [615, 182] on div "Arrives 1-2 business days" at bounding box center [573, 179] width 206 height 14
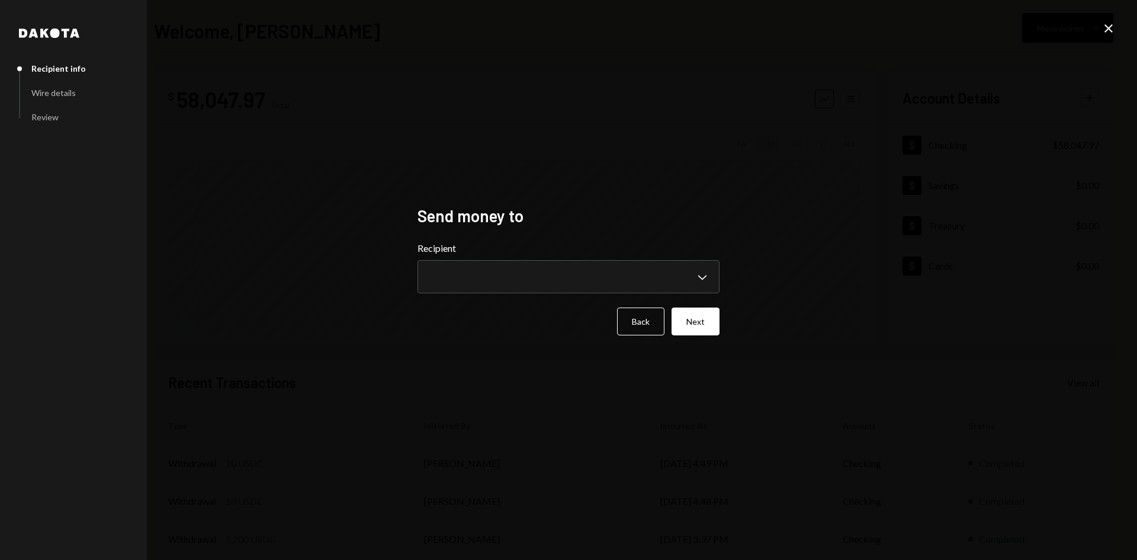
click at [1106, 29] on icon "Close" at bounding box center [1108, 28] width 14 height 14
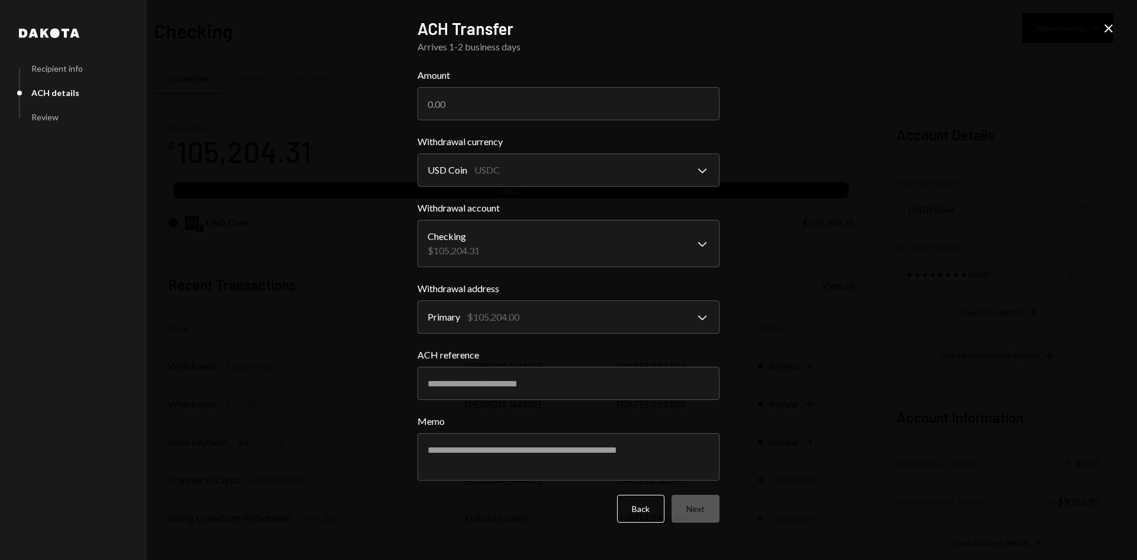
click at [1108, 21] on icon "Close" at bounding box center [1108, 28] width 14 height 14
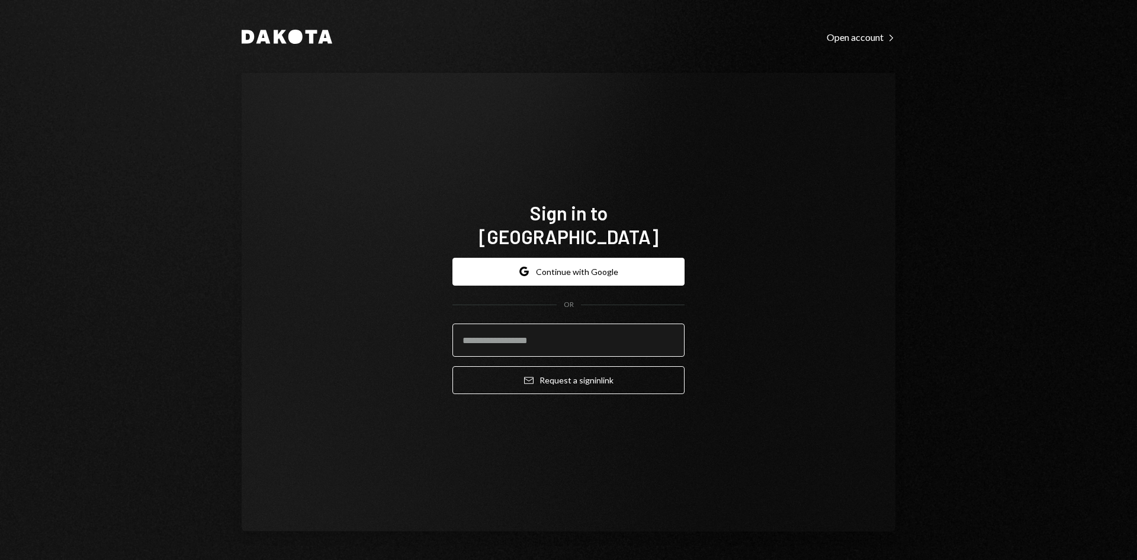
click at [499, 338] on input "email" at bounding box center [568, 339] width 232 height 33
click at [503, 335] on input "email" at bounding box center [568, 339] width 232 height 33
click at [0, 559] on com-1password-button at bounding box center [0, 560] width 0 height 0
type input "**********"
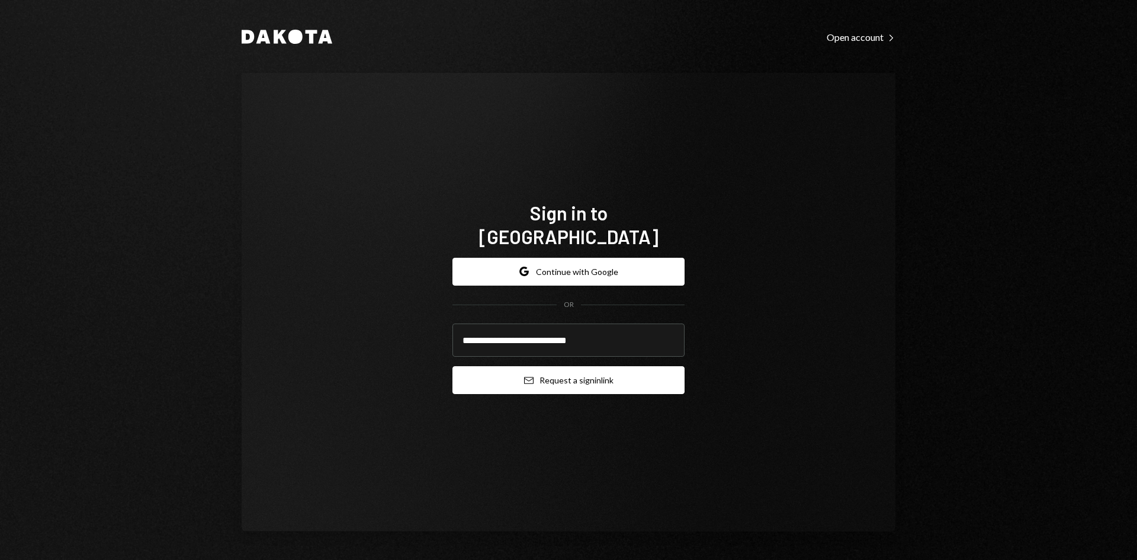
click at [576, 369] on button "Email Request a sign in link" at bounding box center [568, 380] width 232 height 28
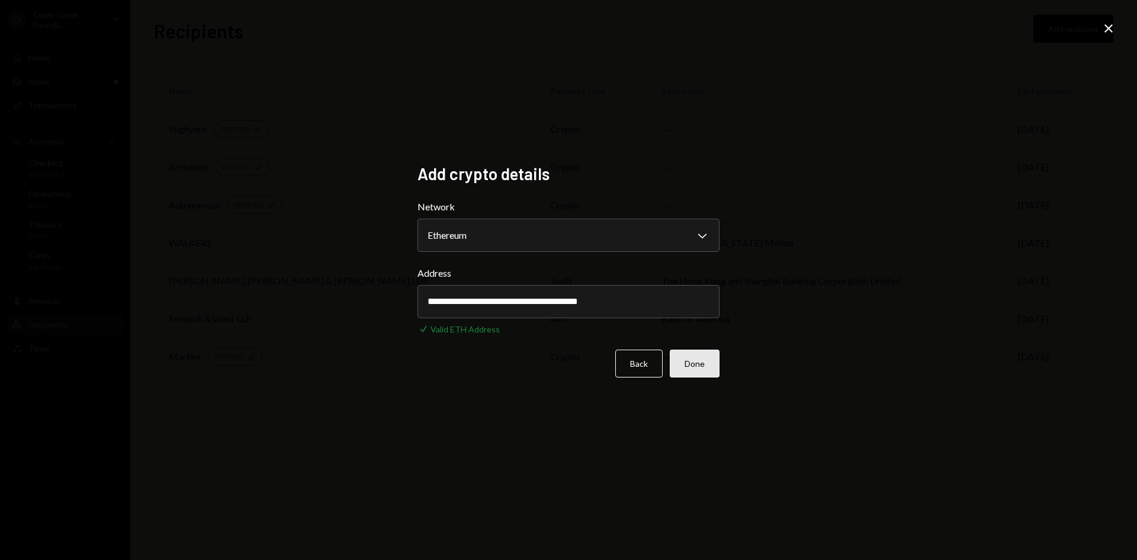
click at [694, 361] on button "Done" at bounding box center [695, 363] width 50 height 28
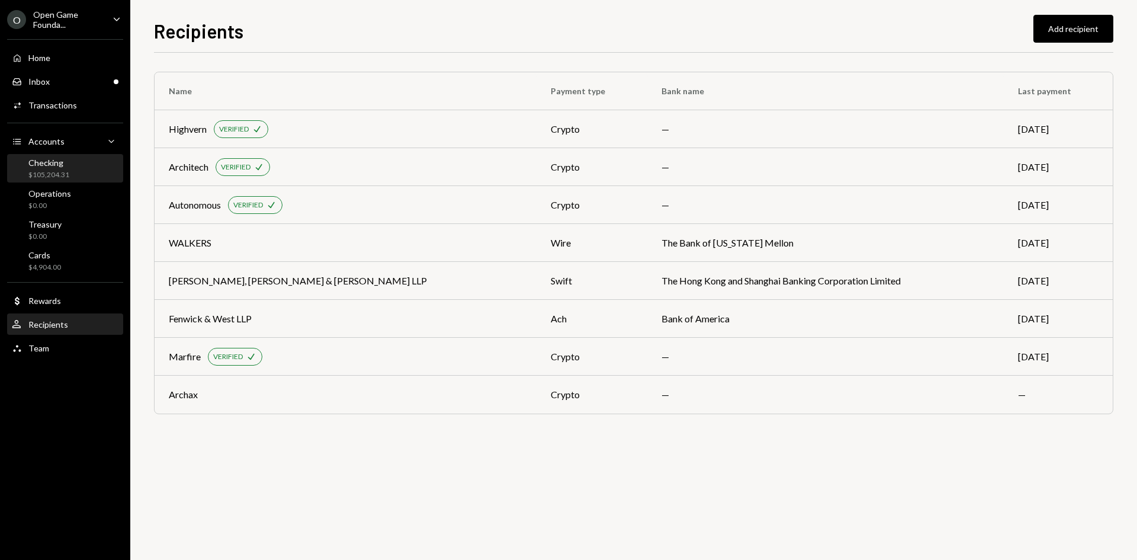
click at [81, 172] on div "Checking $105,204.31" at bounding box center [65, 169] width 107 height 23
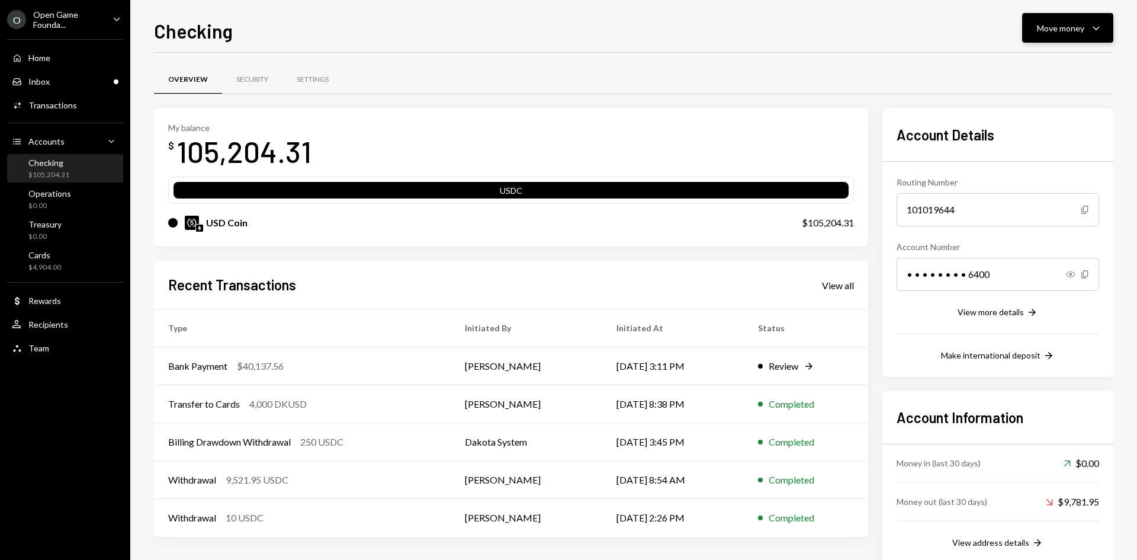
click at [1081, 31] on div "Move money" at bounding box center [1060, 28] width 47 height 12
click at [1039, 63] on div "Send" at bounding box center [1058, 63] width 86 height 12
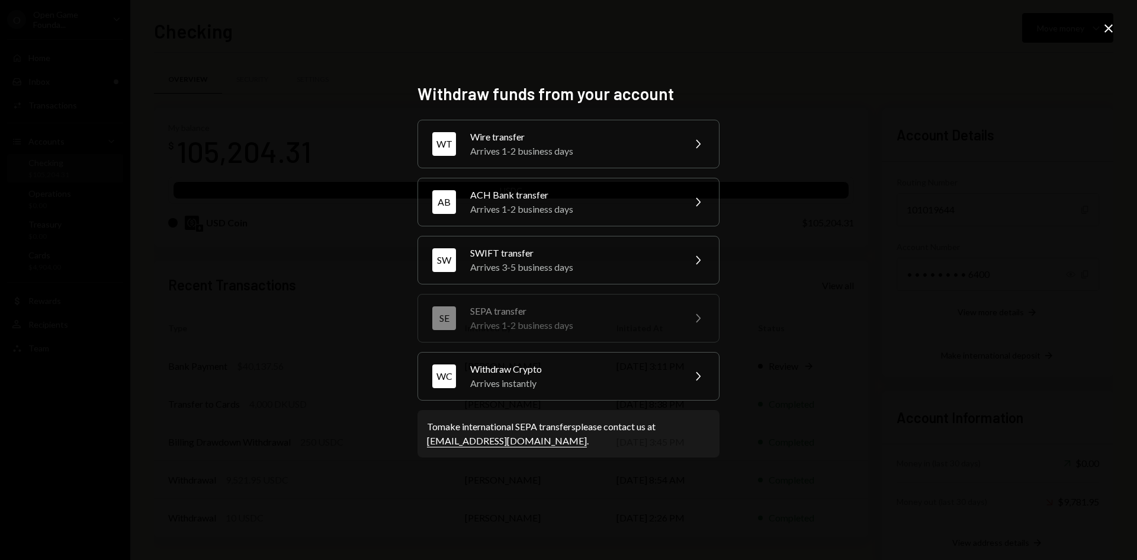
click at [1108, 30] on icon at bounding box center [1108, 28] width 8 height 8
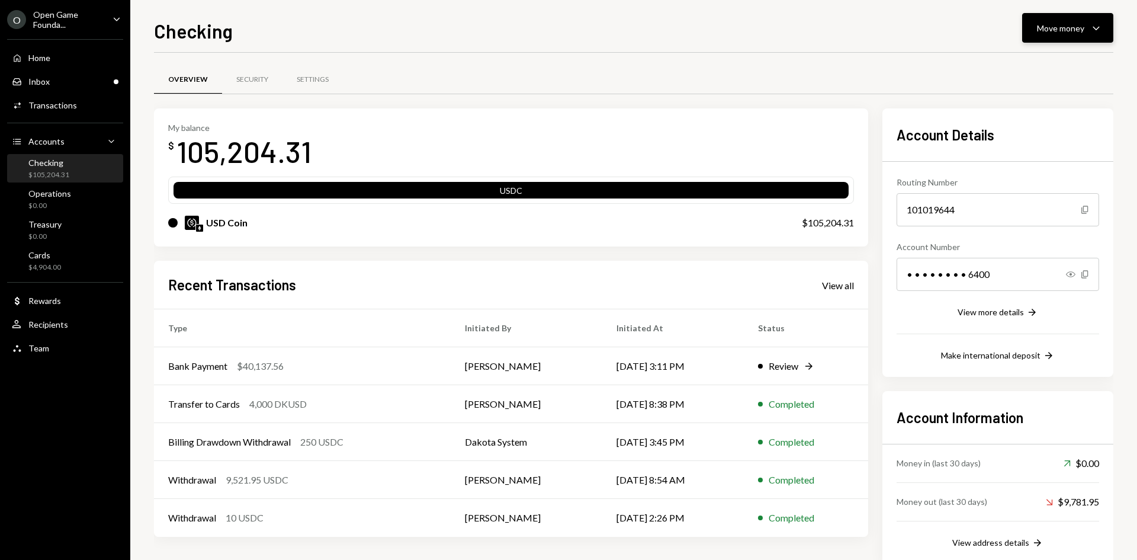
click at [1077, 31] on div "Move money" at bounding box center [1060, 28] width 47 height 12
click at [1036, 68] on div "Send" at bounding box center [1058, 63] width 86 height 12
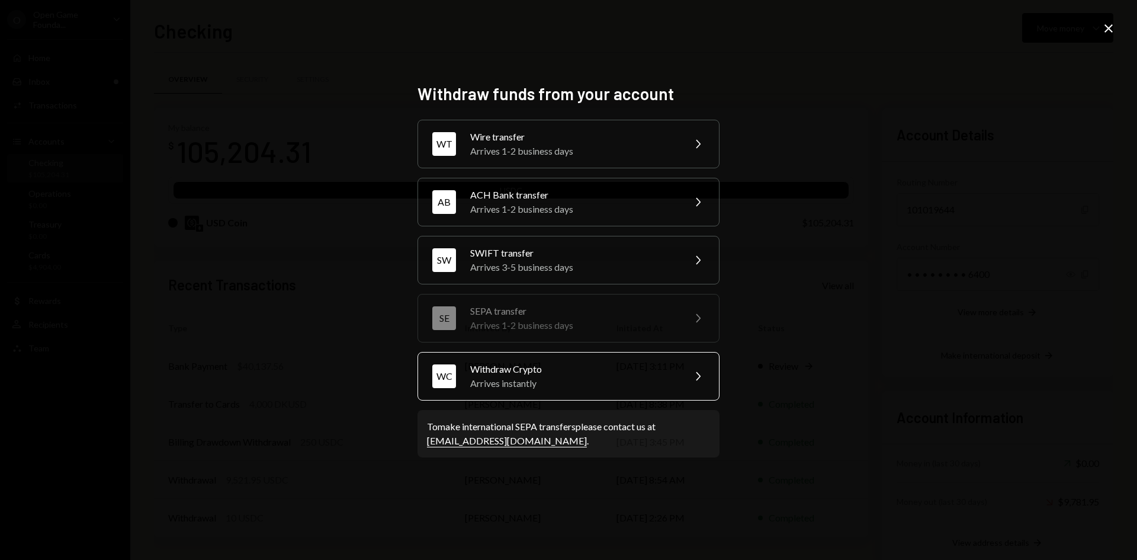
click at [564, 378] on div "Arrives instantly" at bounding box center [573, 383] width 206 height 14
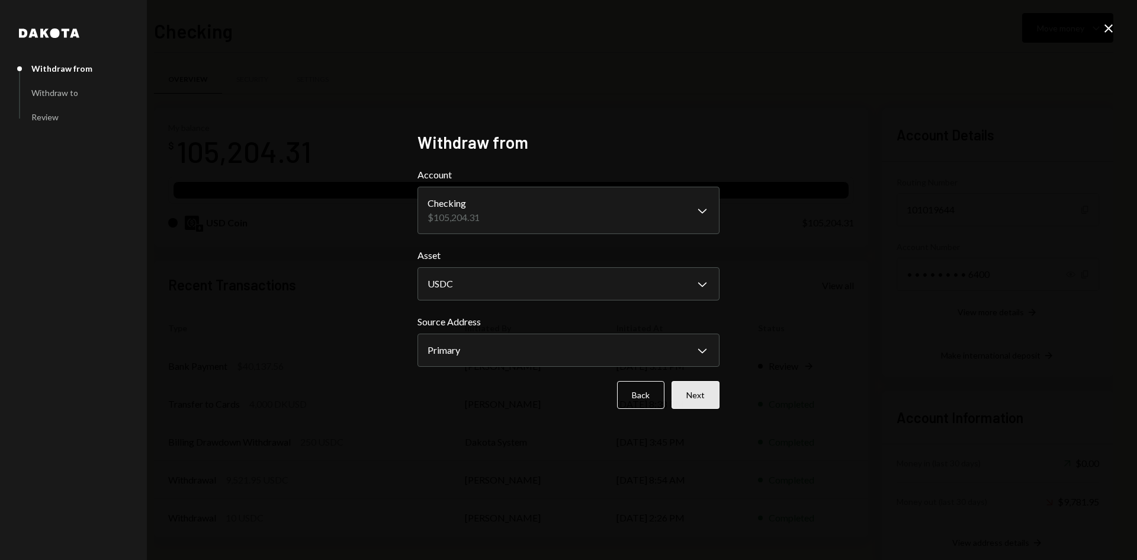
click at [706, 391] on button "Next" at bounding box center [696, 395] width 48 height 28
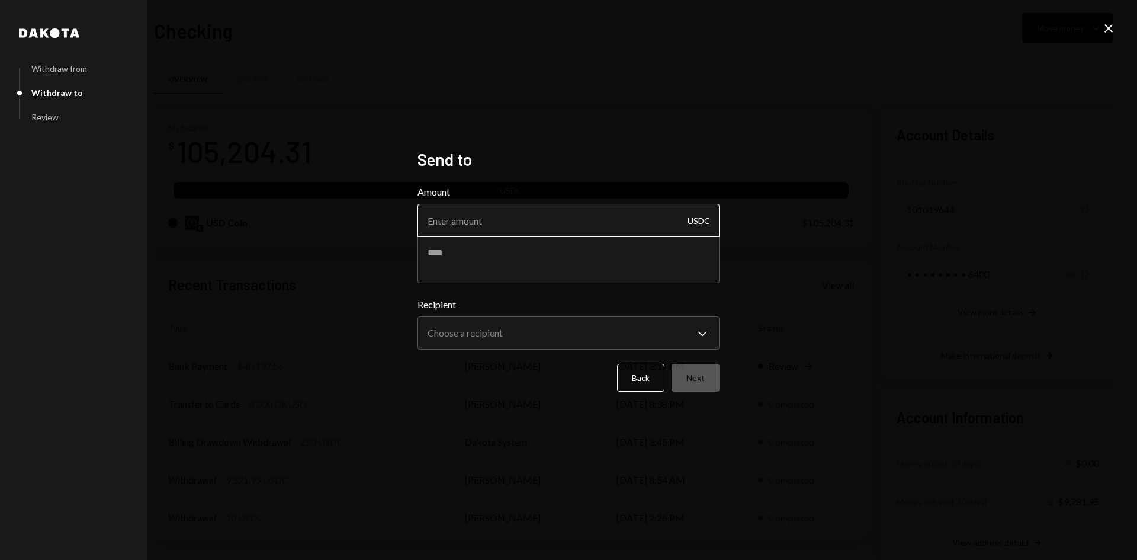
click at [557, 226] on input "Amount" at bounding box center [568, 220] width 302 height 33
type input "10"
click at [509, 258] on textarea at bounding box center [568, 259] width 302 height 47
click at [481, 251] on textarea "*******" at bounding box center [568, 259] width 302 height 47
type textarea "**********"
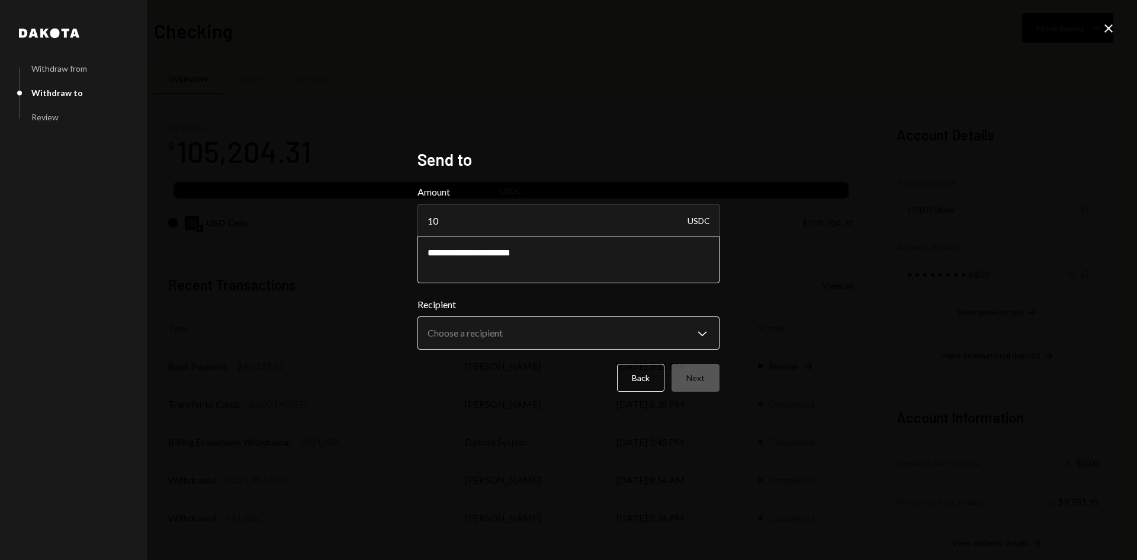
click at [500, 333] on body "O Open Game Founda... Caret Down Home Home Inbox Inbox Activities Transactions …" at bounding box center [568, 280] width 1137 height 560
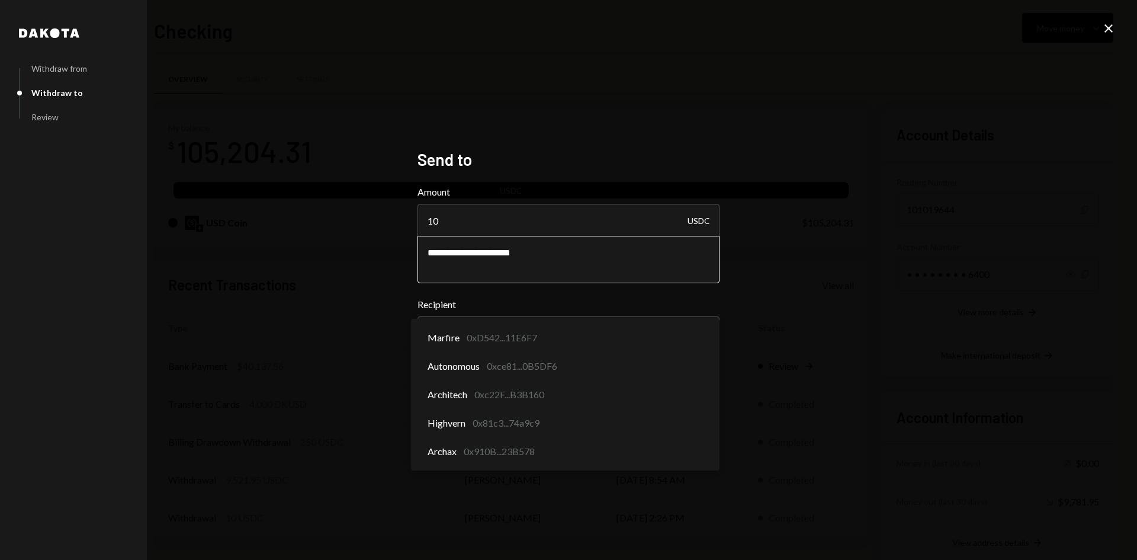
select select "**********"
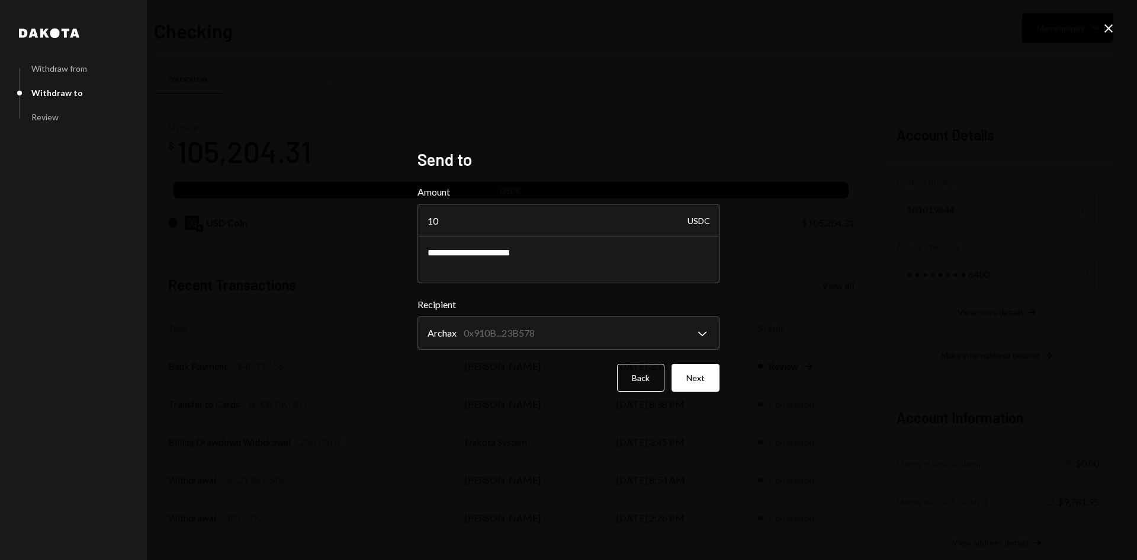
drag, startPoint x: 512, startPoint y: 457, endPoint x: 448, endPoint y: 448, distance: 64.6
click at [448, 448] on div "**********" at bounding box center [568, 280] width 1137 height 560
click at [703, 371] on button "Next" at bounding box center [696, 378] width 48 height 28
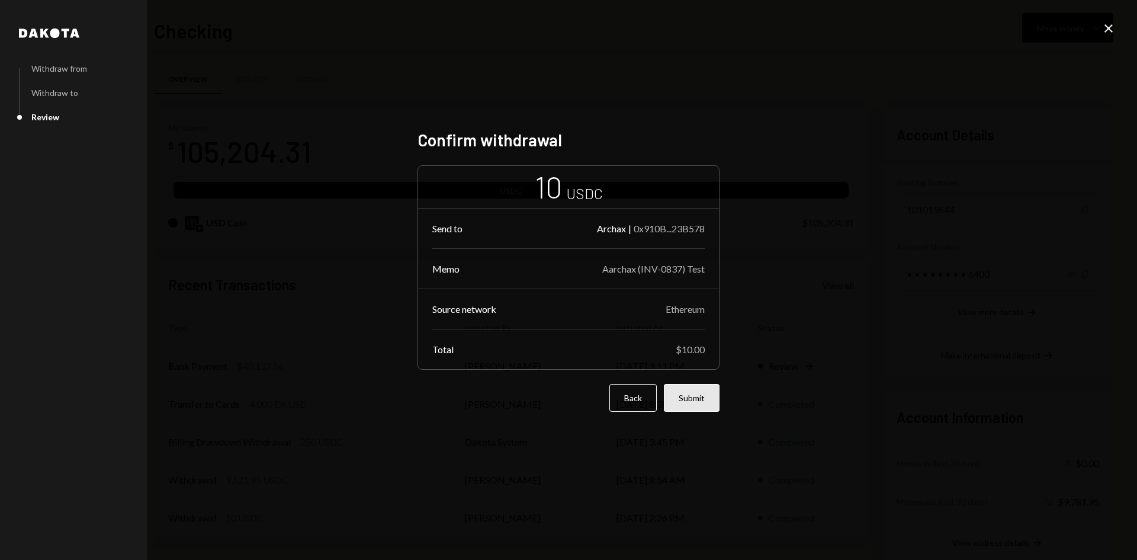
click at [698, 398] on button "Submit" at bounding box center [692, 398] width 56 height 28
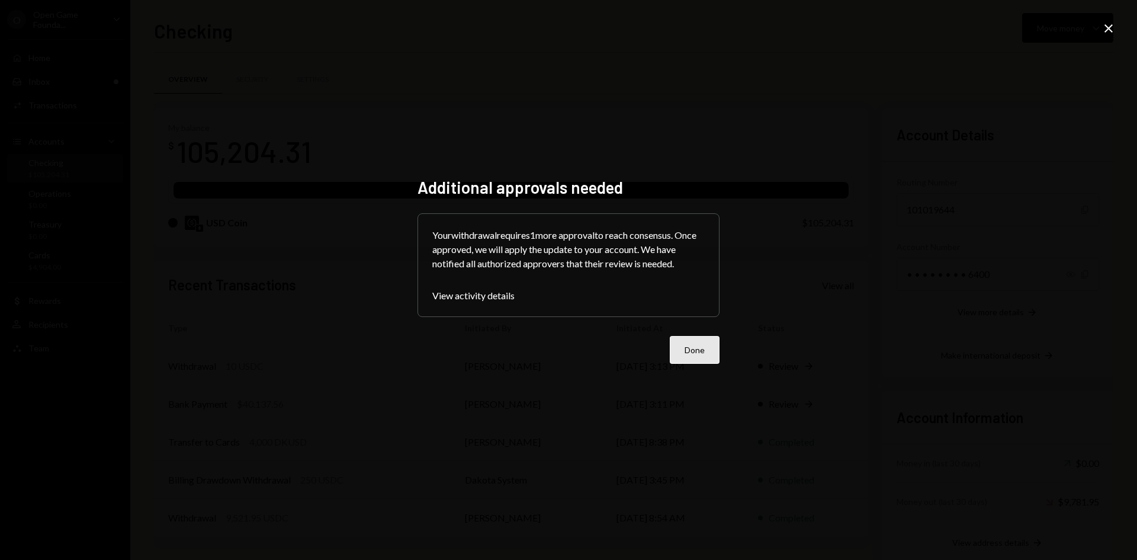
click at [709, 349] on button "Done" at bounding box center [695, 350] width 50 height 28
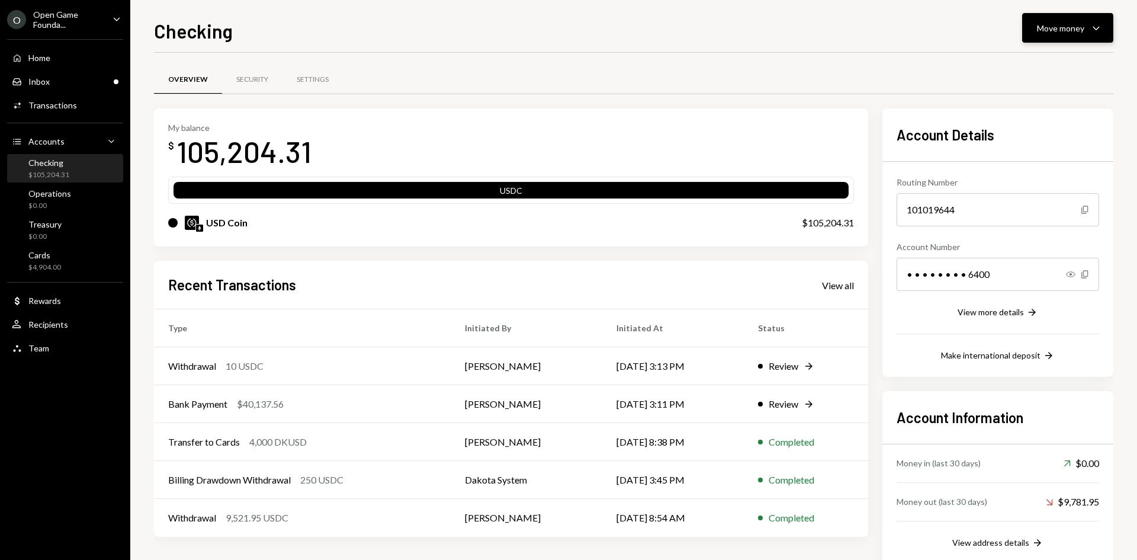
click at [1062, 25] on div "Move money" at bounding box center [1060, 28] width 47 height 12
click at [1027, 66] on div "Send" at bounding box center [1058, 63] width 86 height 12
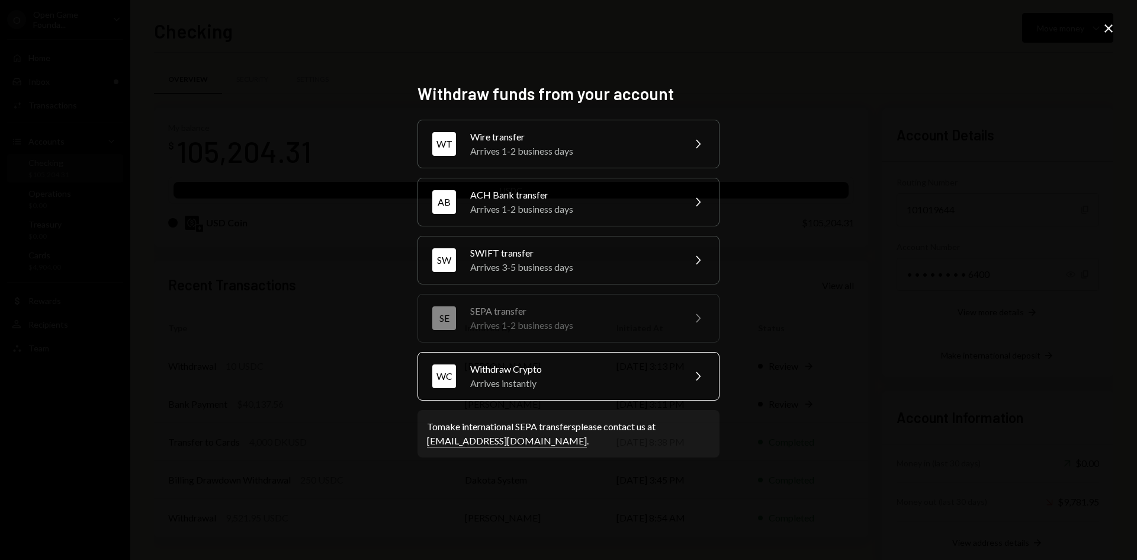
click at [587, 376] on div "Withdraw Crypto Arrives instantly" at bounding box center [573, 376] width 206 height 28
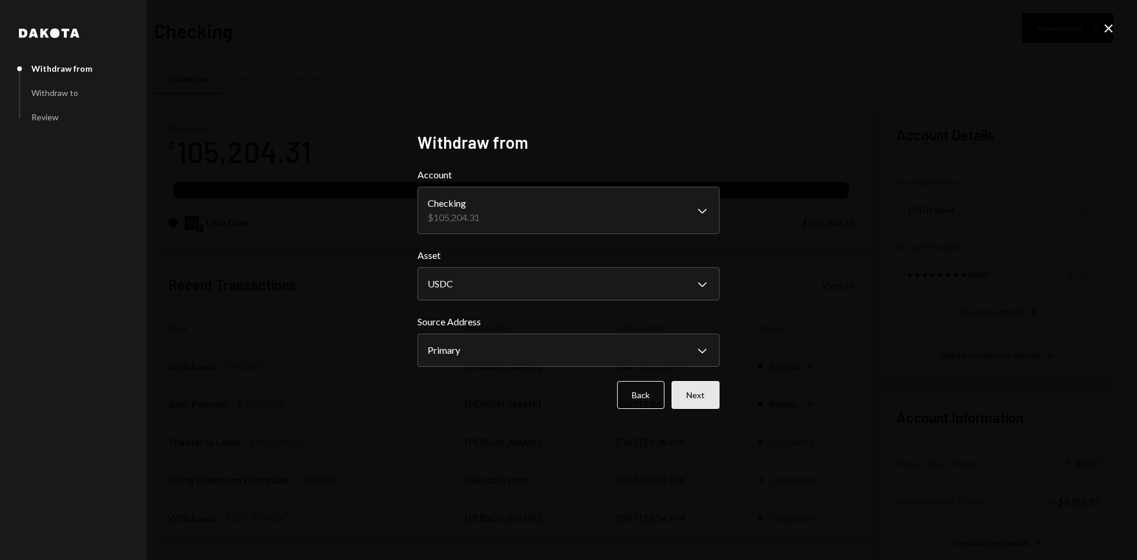
click at [699, 393] on button "Next" at bounding box center [696, 395] width 48 height 28
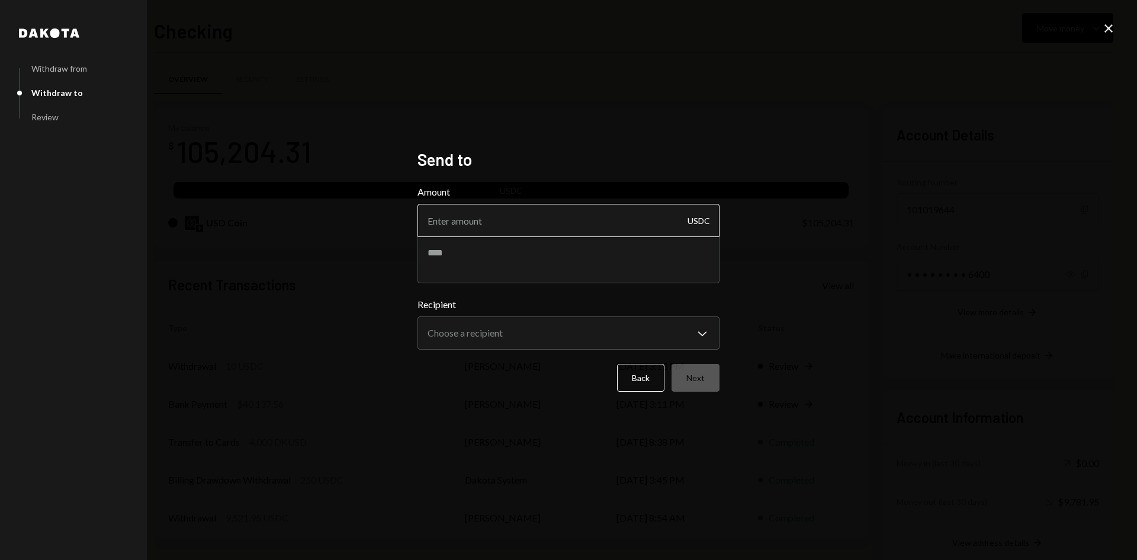
click at [518, 221] on input "Amount" at bounding box center [568, 220] width 302 height 33
type input "13800"
click at [490, 260] on textarea at bounding box center [568, 259] width 302 height 47
type textarea "**********"
click at [513, 333] on body "O Open Game Founda... Caret Down Home Home Inbox Inbox Activities Transactions …" at bounding box center [568, 280] width 1137 height 560
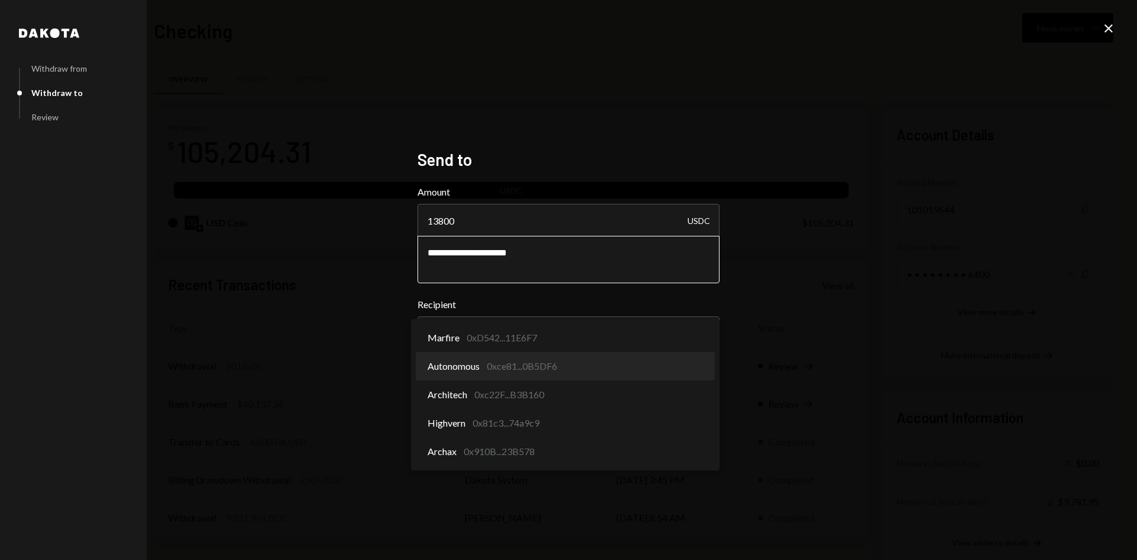
select select "**********"
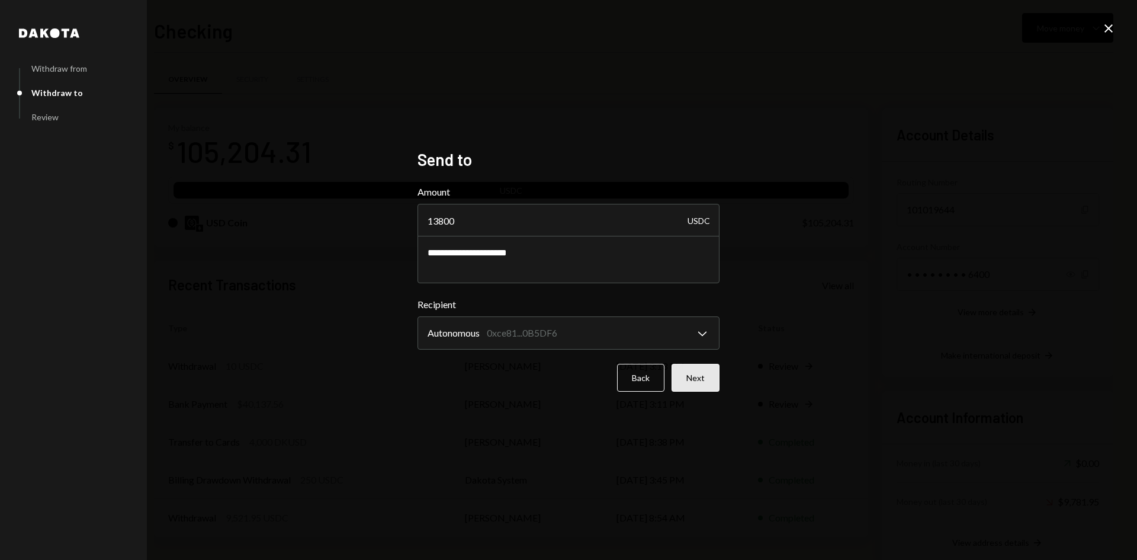
click at [706, 377] on button "Next" at bounding box center [696, 378] width 48 height 28
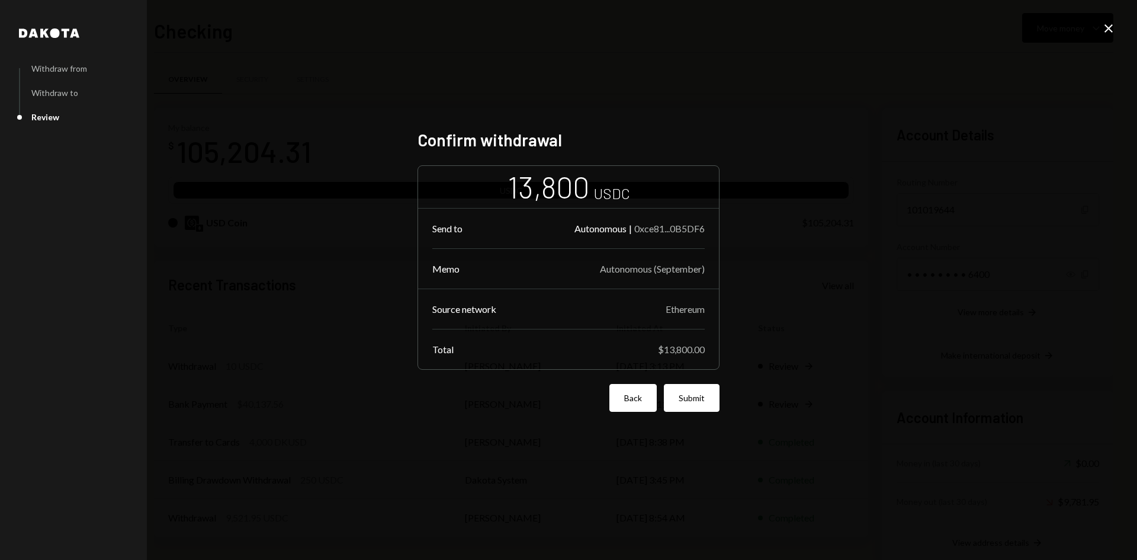
click at [644, 404] on button "Back" at bounding box center [632, 398] width 47 height 28
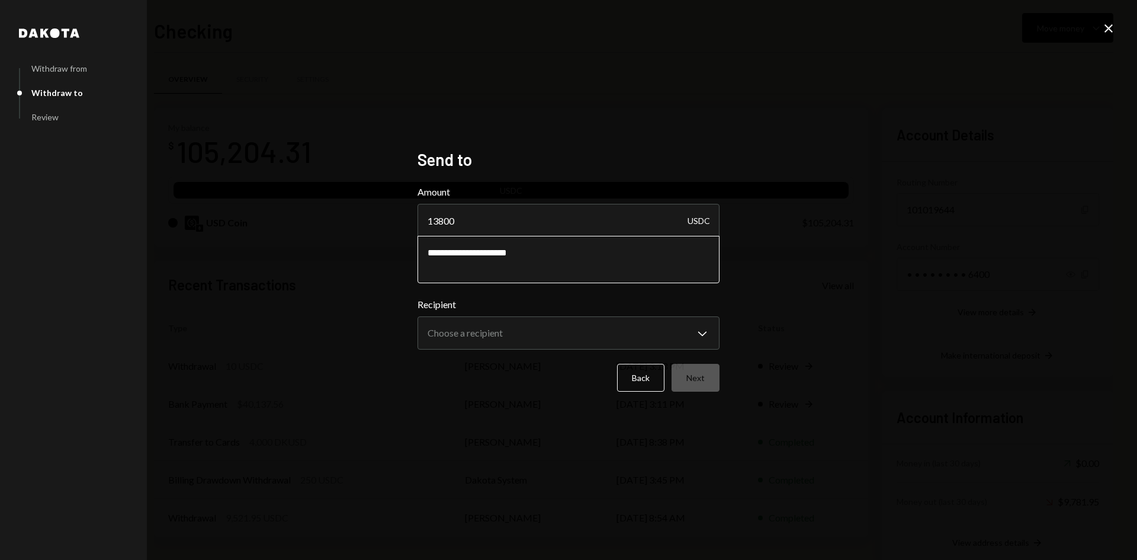
drag, startPoint x: 532, startPoint y: 253, endPoint x: 487, endPoint y: 250, distance: 45.1
click at [487, 250] on textarea "**********" at bounding box center [568, 259] width 302 height 47
click at [533, 251] on textarea "**********" at bounding box center [568, 259] width 302 height 47
click at [529, 253] on textarea "**********" at bounding box center [568, 259] width 302 height 47
type textarea "**********"
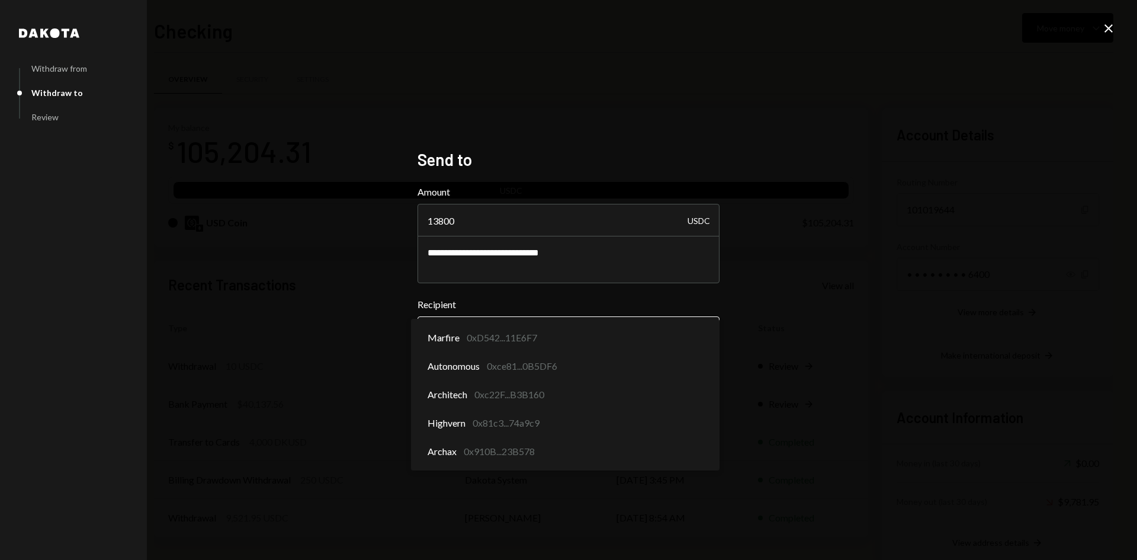
click at [667, 327] on body "O Open Game Founda... Caret Down Home Home Inbox Inbox Activities Transactions …" at bounding box center [568, 280] width 1137 height 560
select select "**********"
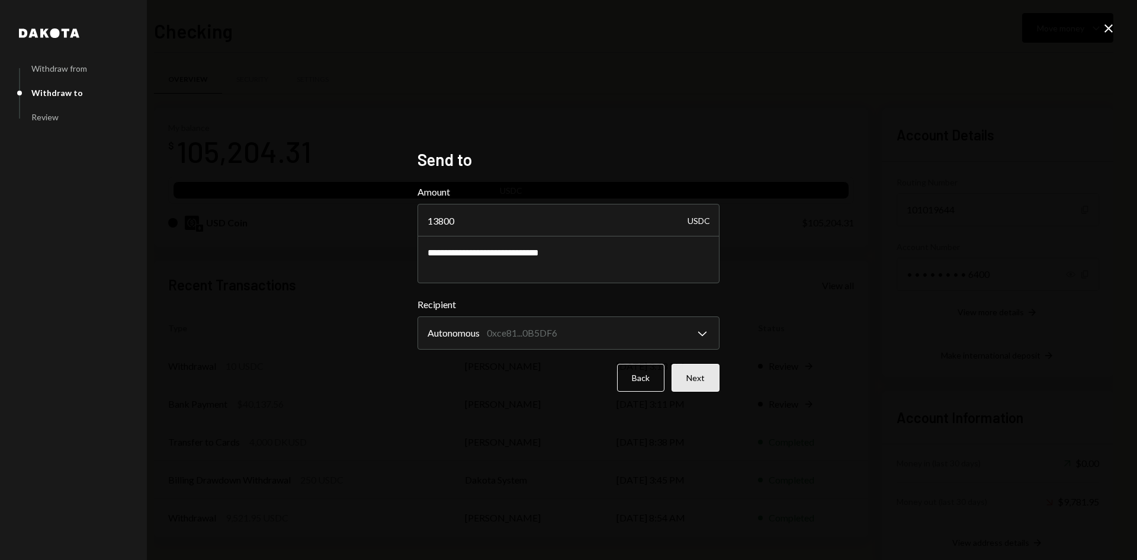
click at [703, 377] on button "Next" at bounding box center [696, 378] width 48 height 28
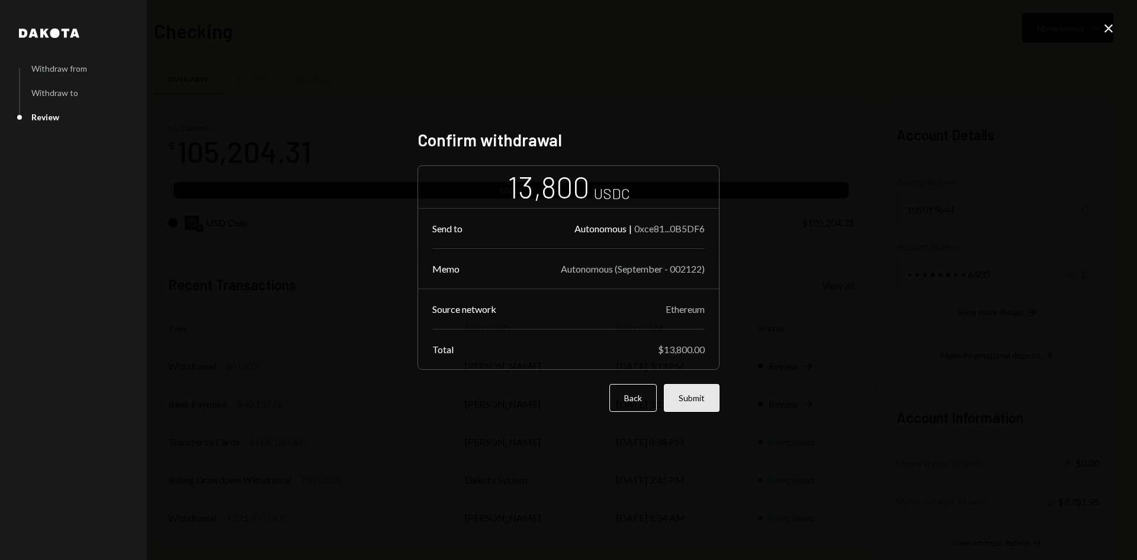
click at [699, 398] on button "Submit" at bounding box center [692, 398] width 56 height 28
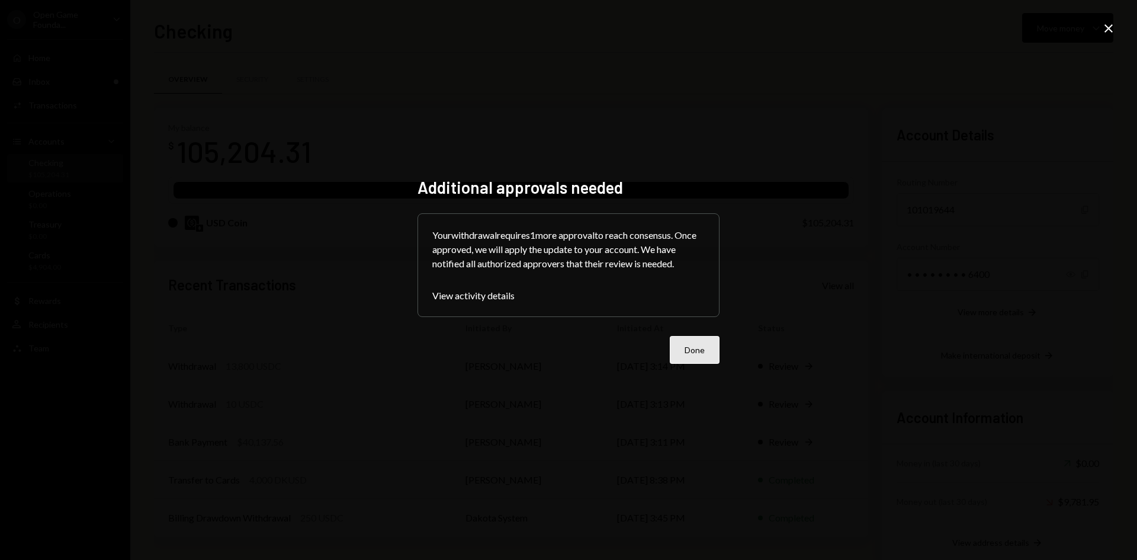
click at [697, 348] on button "Done" at bounding box center [695, 350] width 50 height 28
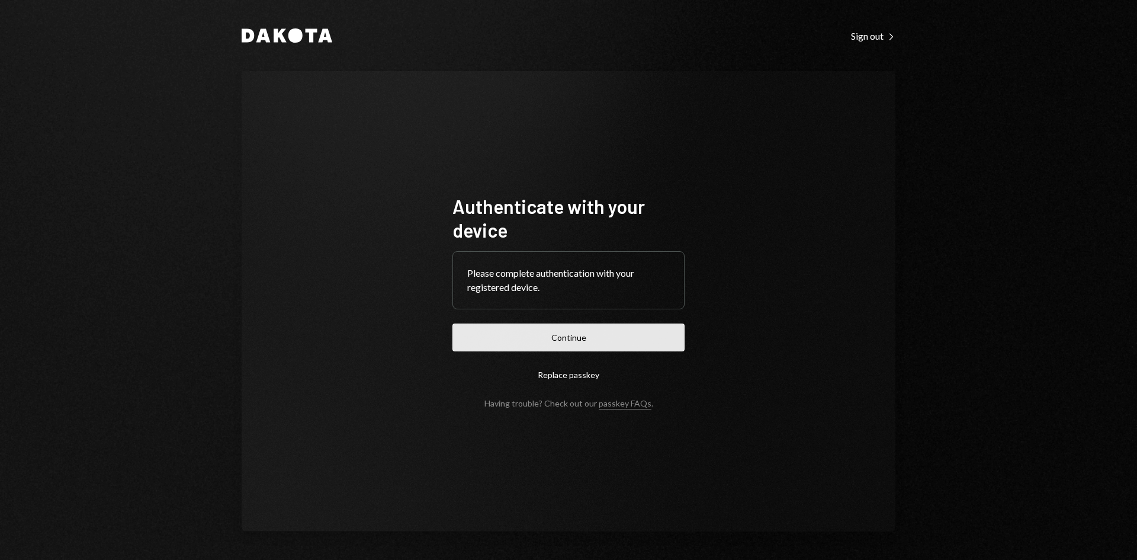
click at [594, 342] on button "Continue" at bounding box center [568, 337] width 232 height 28
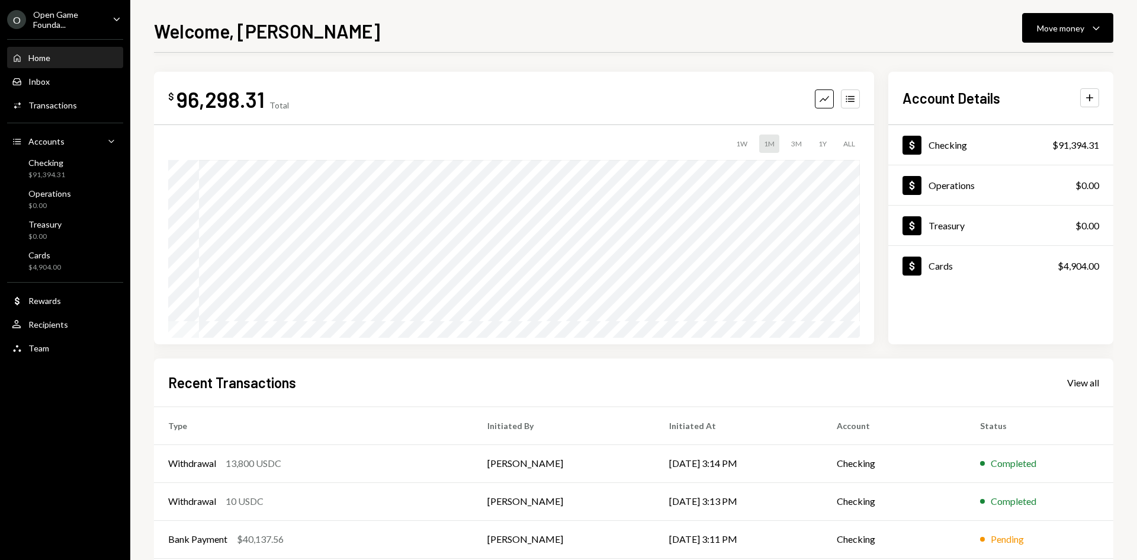
scroll to position [59, 0]
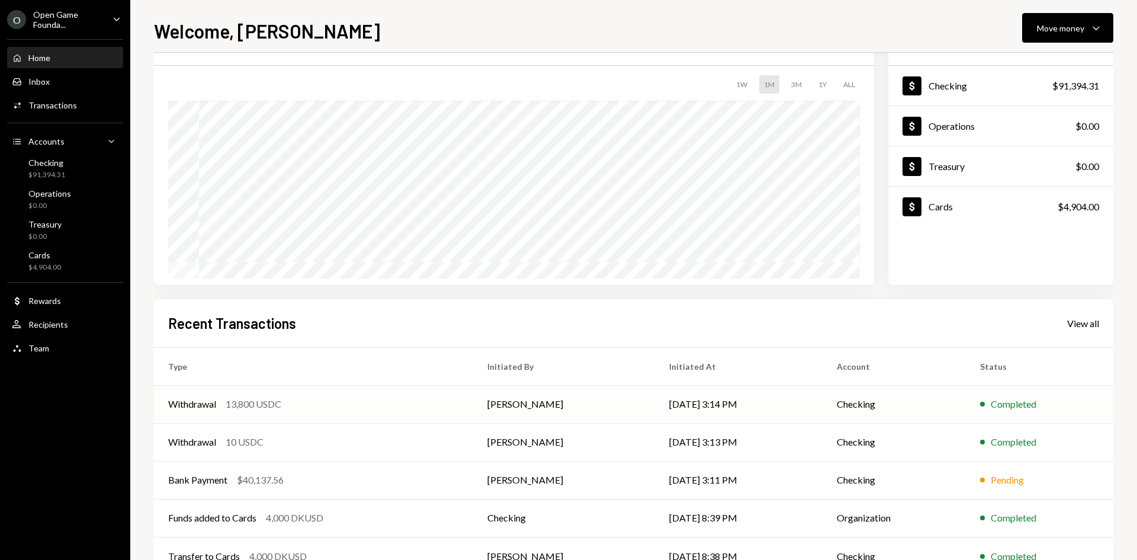
click at [301, 401] on div "Withdrawal 13,800 USDC" at bounding box center [313, 404] width 291 height 14
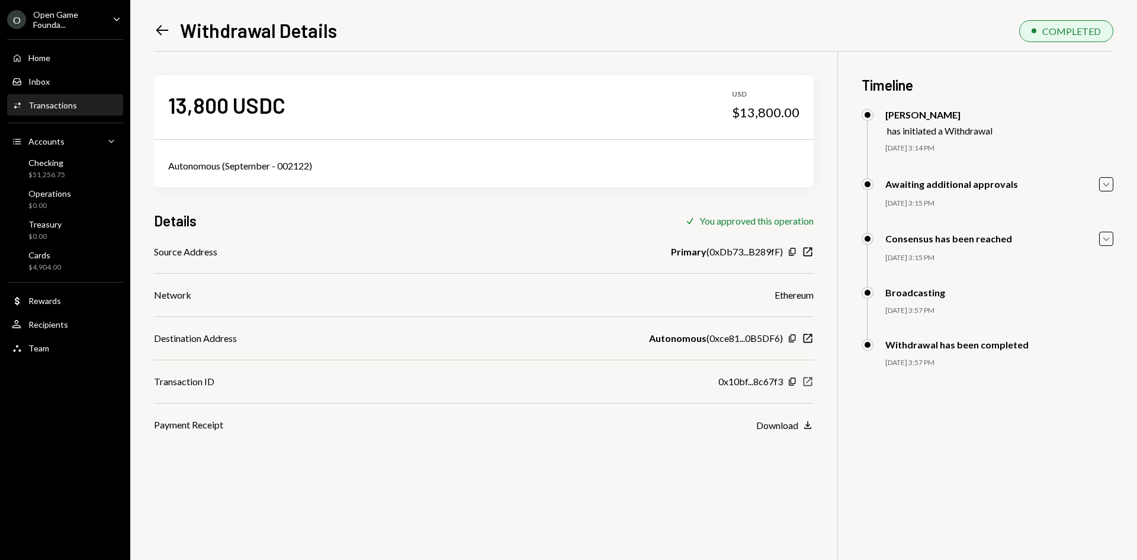
click at [809, 380] on icon "button" at bounding box center [808, 381] width 9 height 9
click at [159, 21] on link "Left Arrow" at bounding box center [162, 30] width 17 height 18
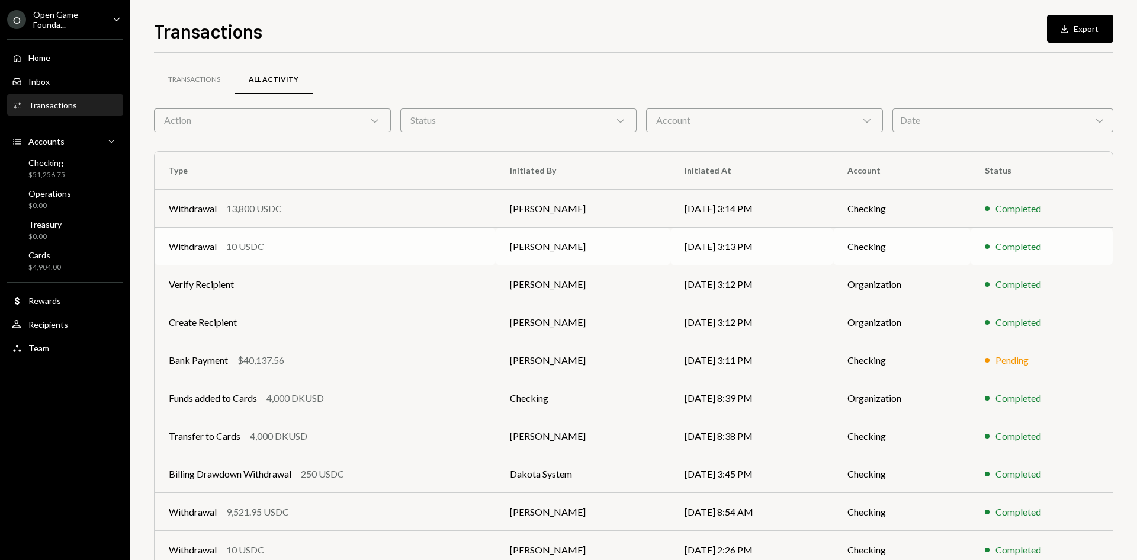
click at [242, 244] on div "10 USDC" at bounding box center [245, 246] width 38 height 14
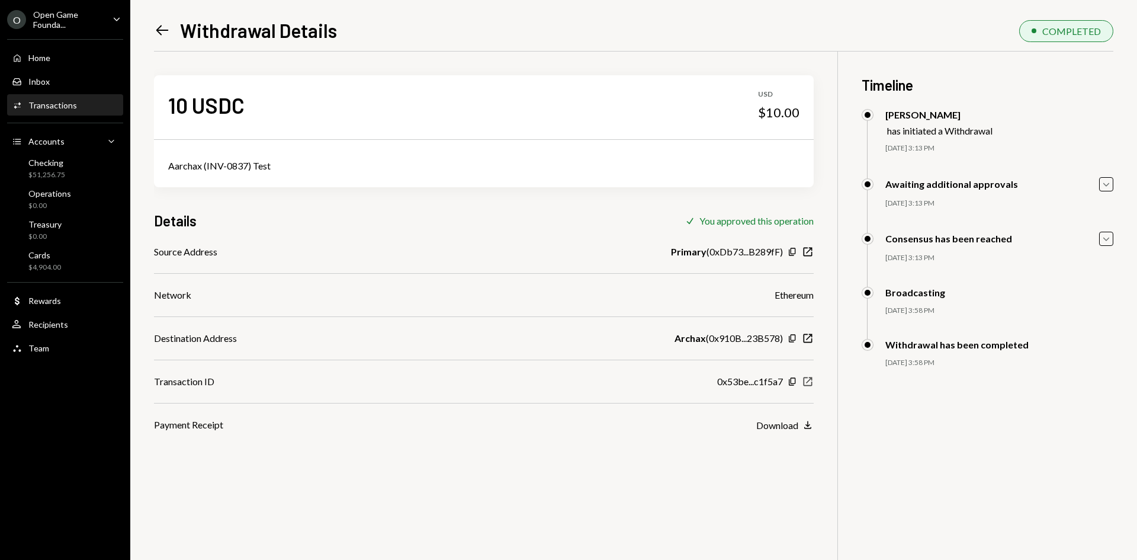
click at [807, 380] on icon "New Window" at bounding box center [808, 381] width 12 height 12
click at [160, 28] on icon "Left Arrow" at bounding box center [162, 30] width 17 height 17
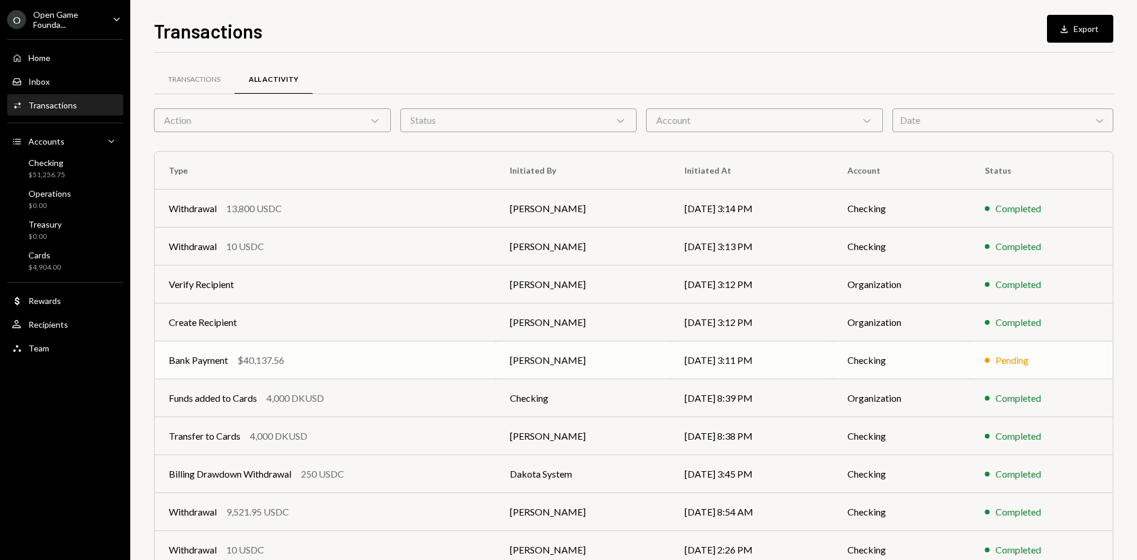
click at [314, 362] on div "Bank Payment $40,137.56" at bounding box center [325, 360] width 313 height 14
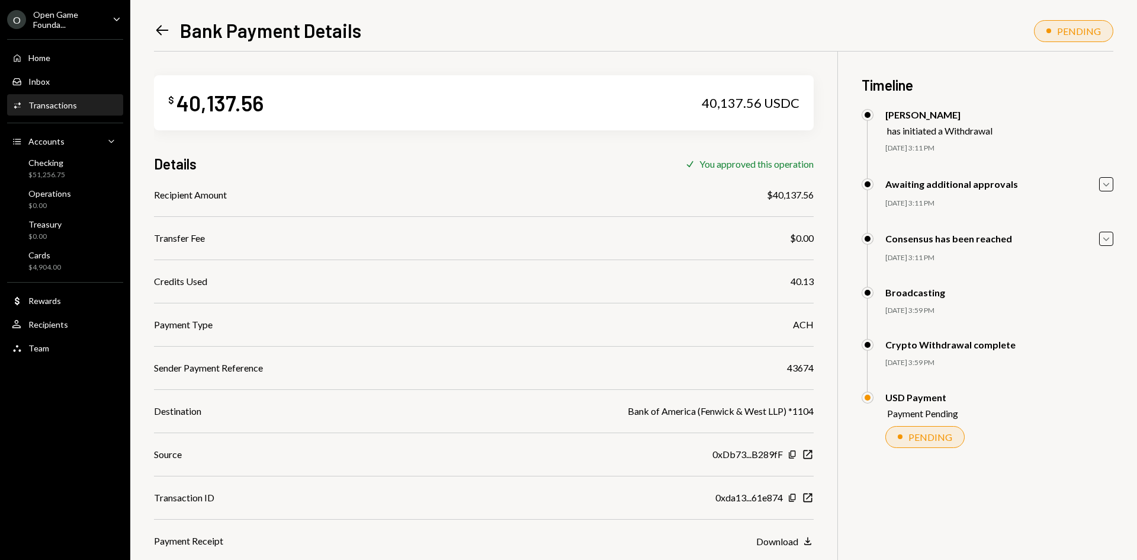
click at [166, 27] on icon "Left Arrow" at bounding box center [162, 30] width 17 height 17
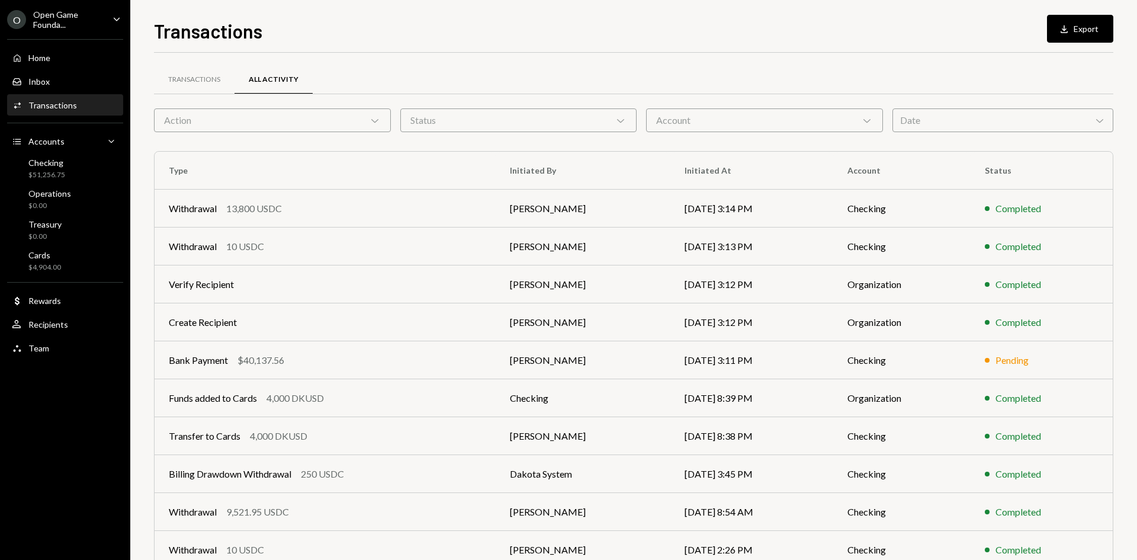
click at [115, 18] on icon "Caret Down" at bounding box center [116, 18] width 13 height 13
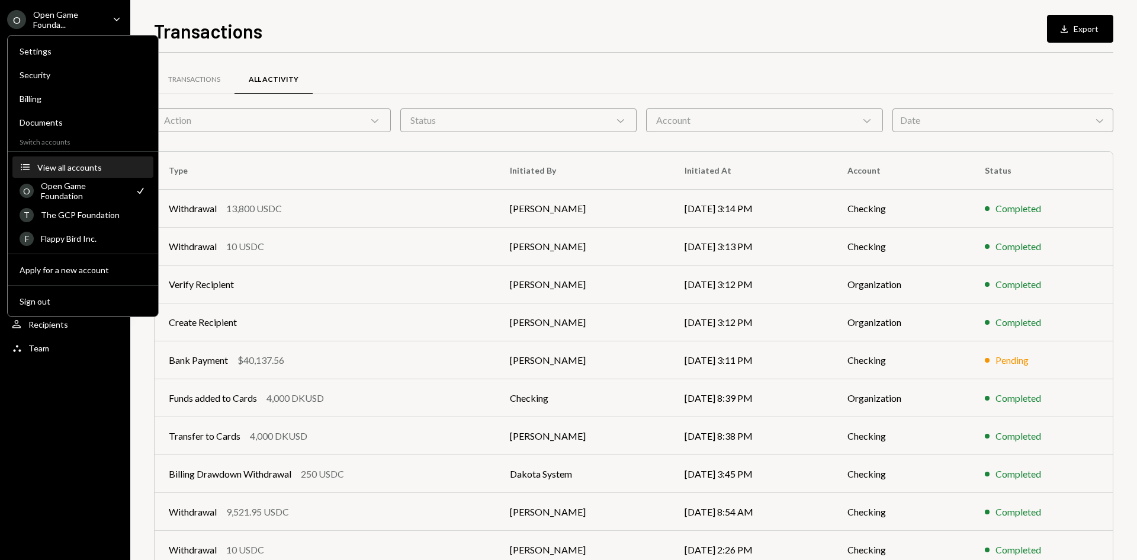
click at [98, 171] on div "View all accounts" at bounding box center [91, 167] width 109 height 10
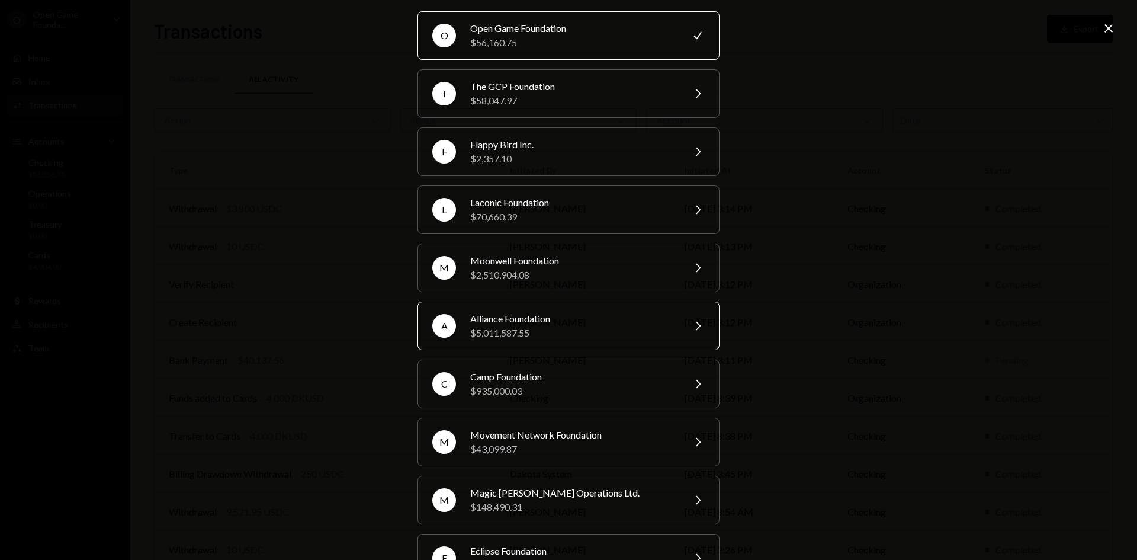
scroll to position [59, 0]
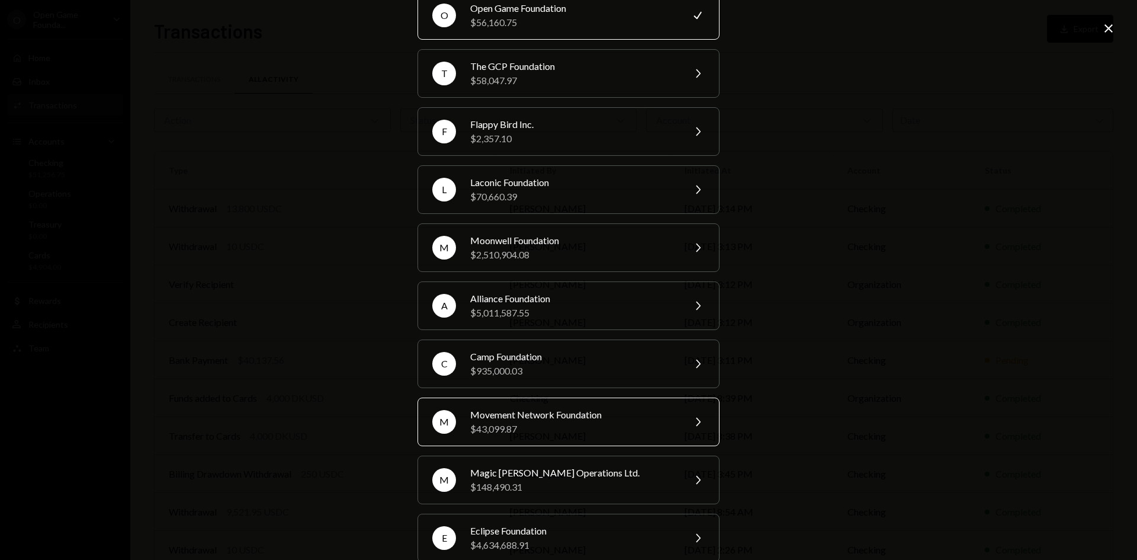
click at [600, 420] on div "Movement Network Foundation" at bounding box center [573, 414] width 206 height 14
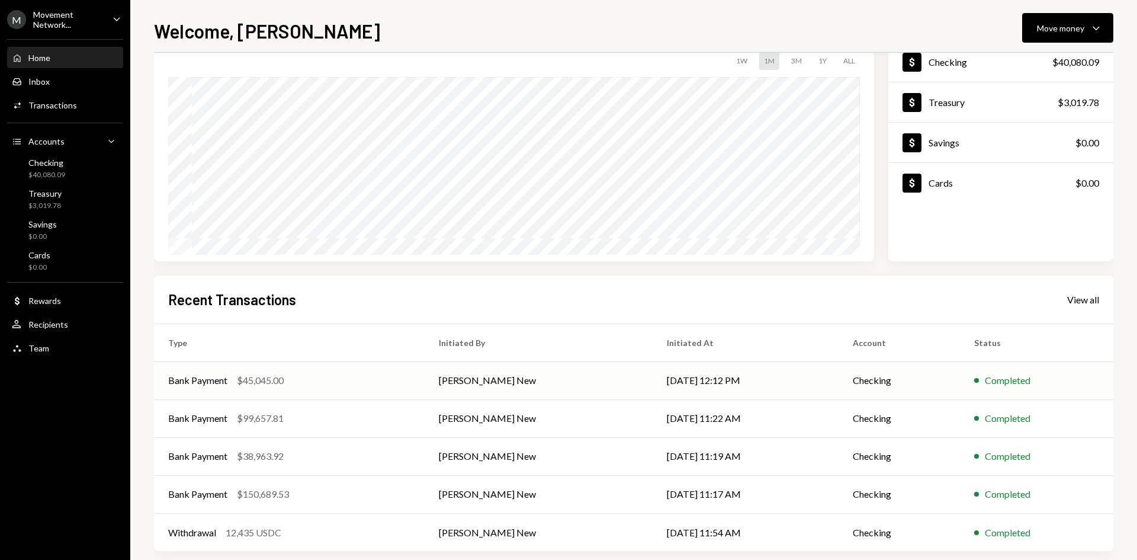
scroll to position [98, 0]
